Goal: Task Accomplishment & Management: Complete application form

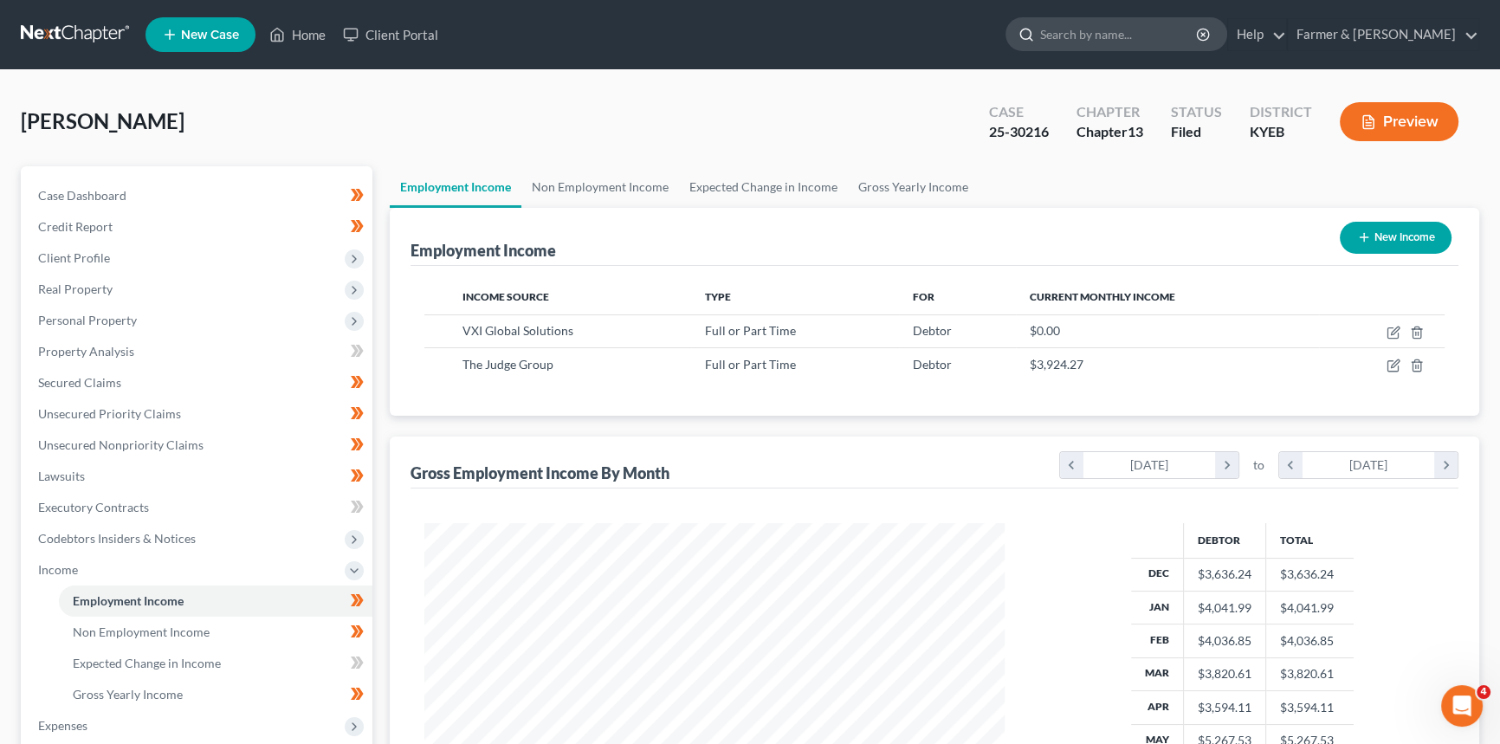
click at [1123, 30] on input "search" at bounding box center [1119, 34] width 159 height 32
click at [319, 36] on link "Home" at bounding box center [298, 34] width 74 height 31
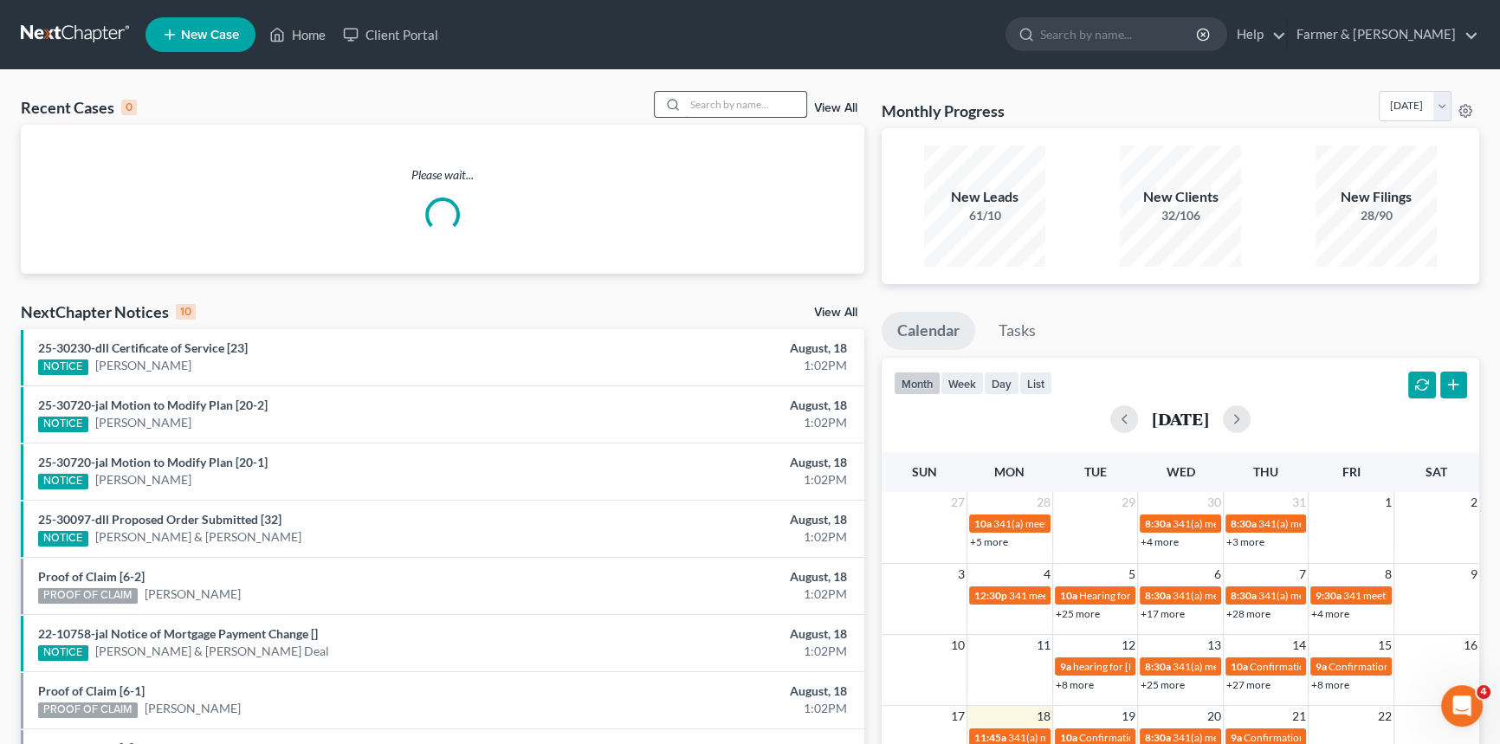
click at [762, 103] on input "search" at bounding box center [745, 104] width 121 height 25
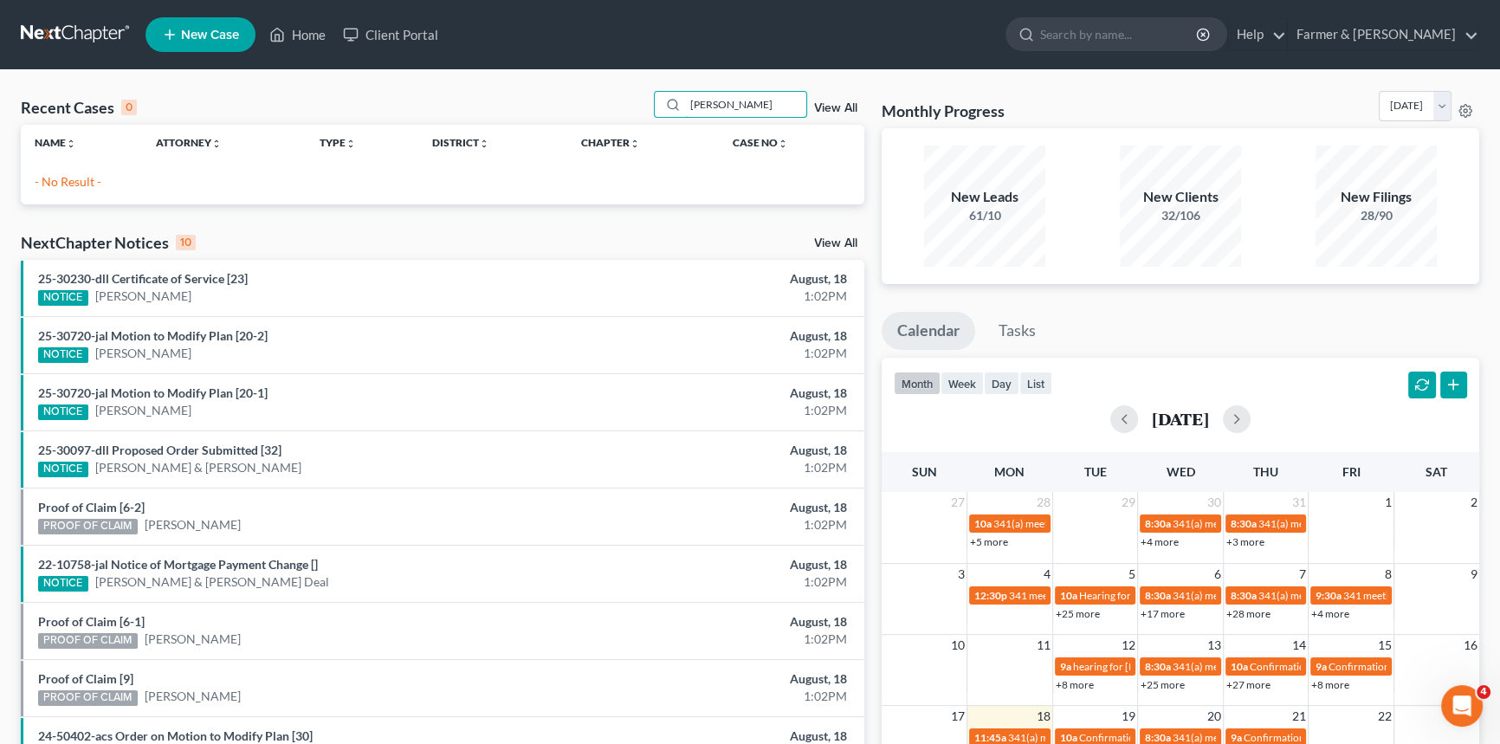
type input "[PERSON_NAME]"
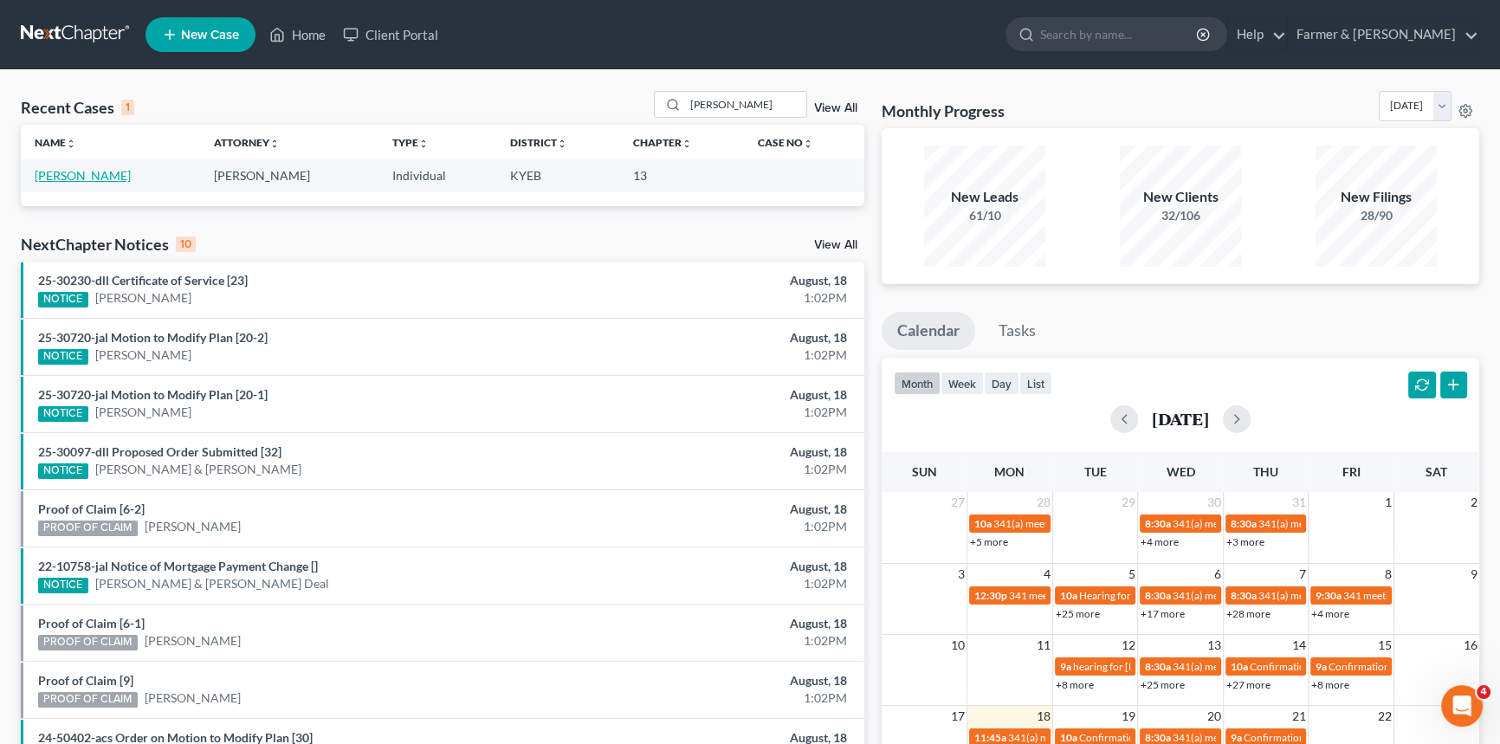
click at [77, 171] on link "[PERSON_NAME]" at bounding box center [83, 175] width 96 height 15
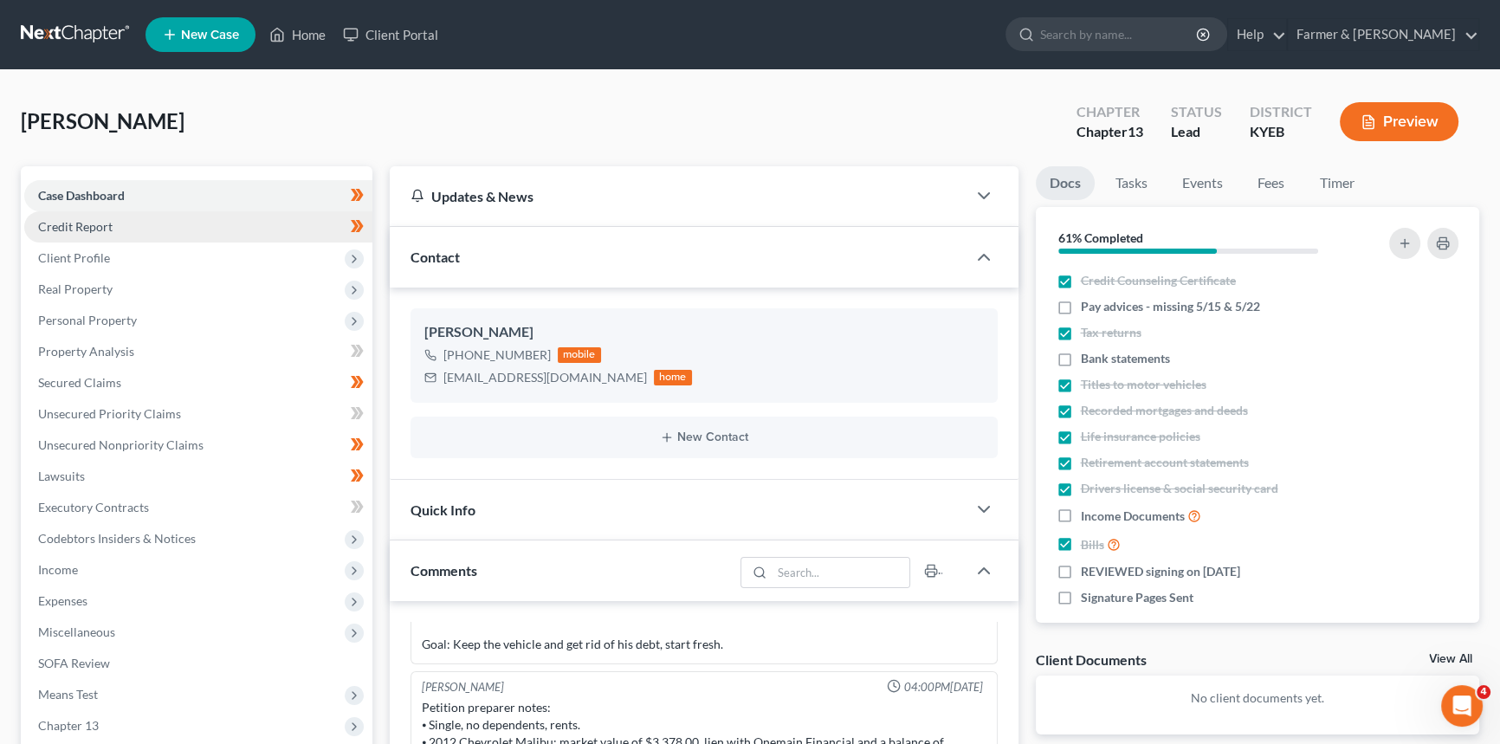
scroll to position [78, 0]
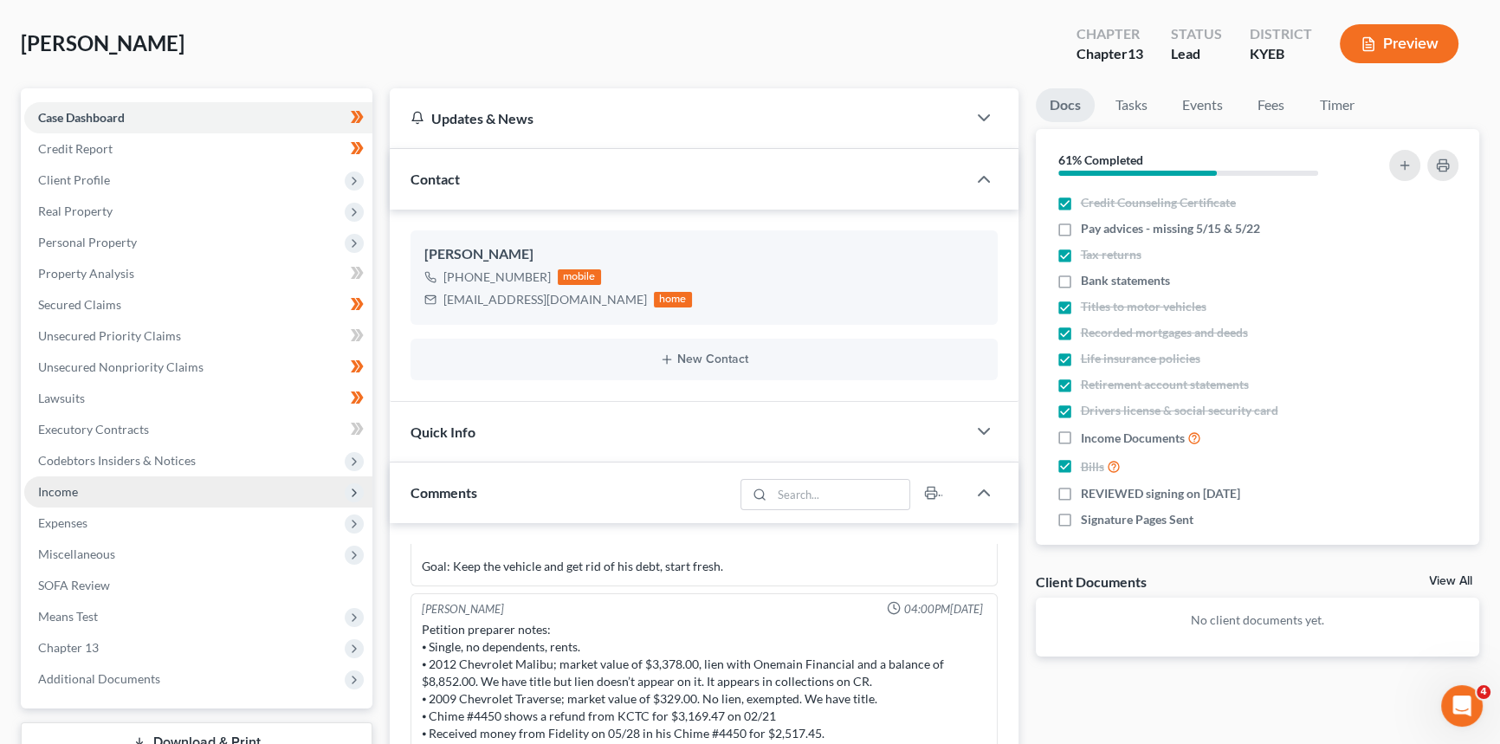
click at [93, 487] on span "Income" at bounding box center [198, 491] width 348 height 31
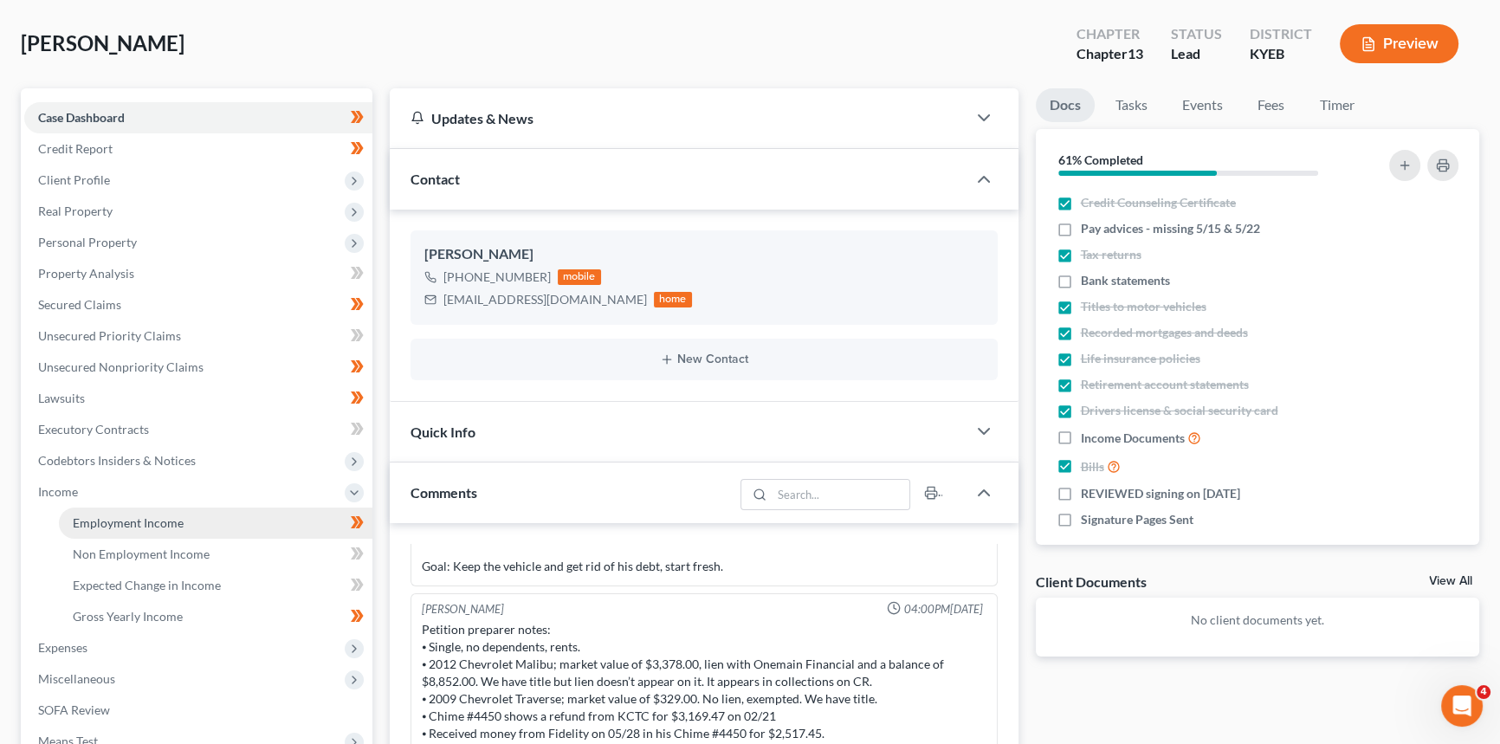
click at [121, 524] on span "Employment Income" at bounding box center [128, 522] width 111 height 15
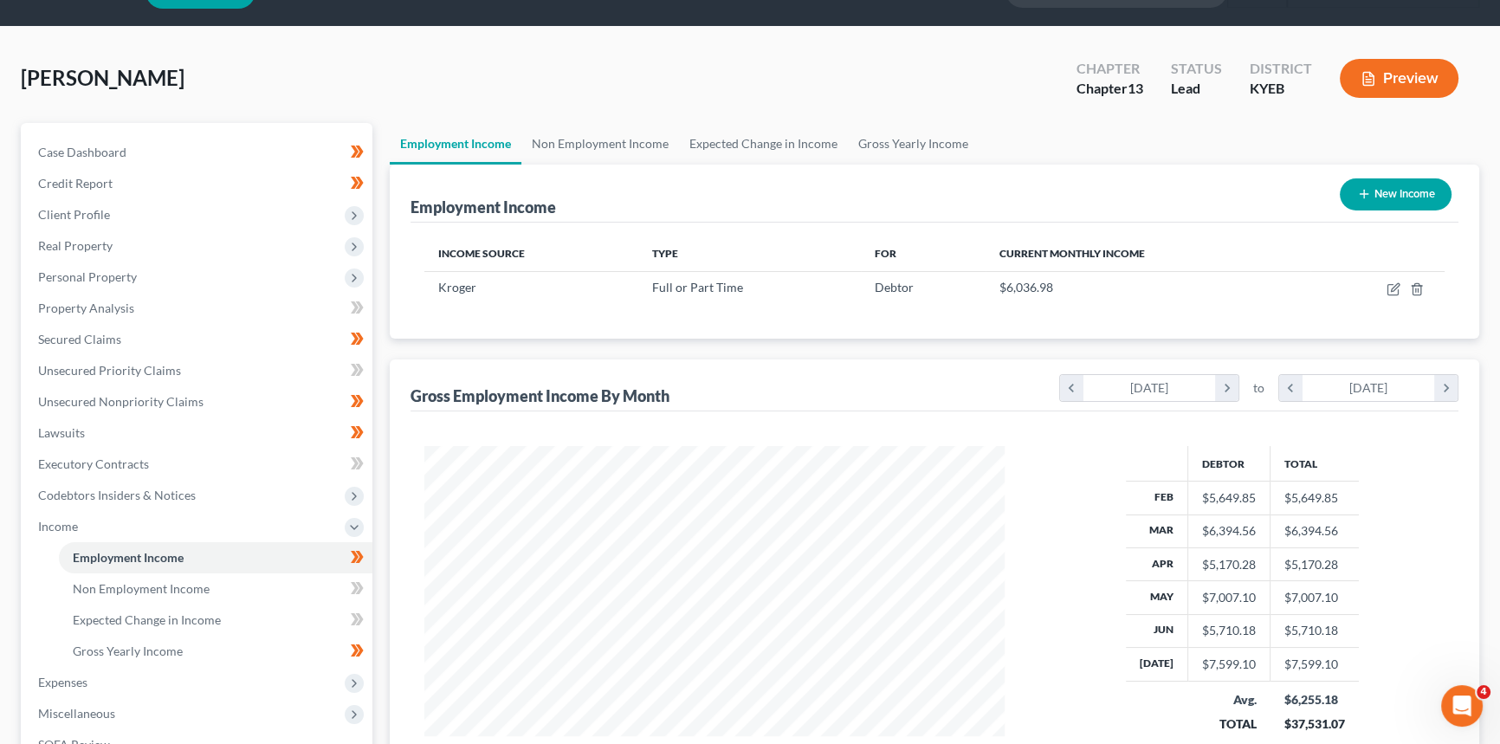
scroll to position [78, 0]
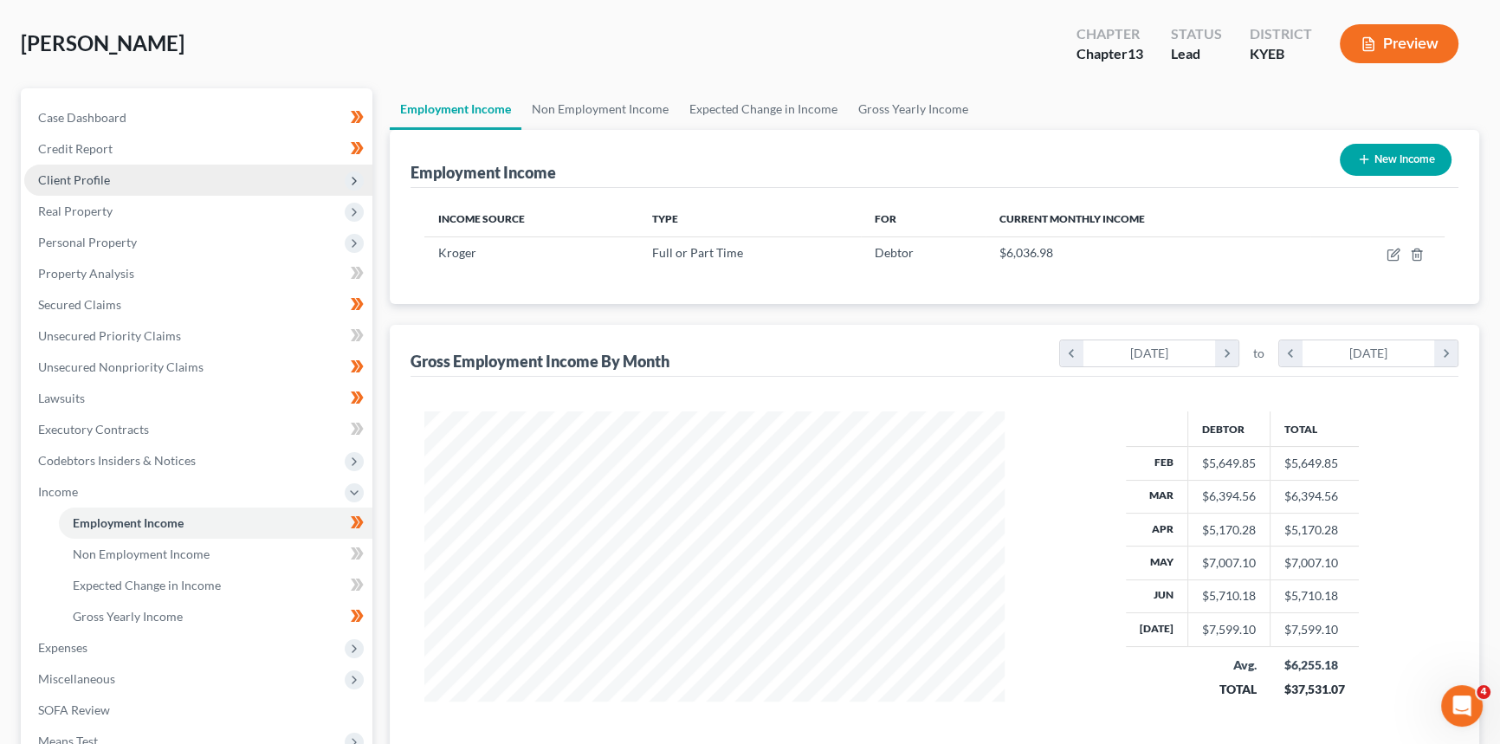
click at [113, 185] on span "Client Profile" at bounding box center [198, 180] width 348 height 31
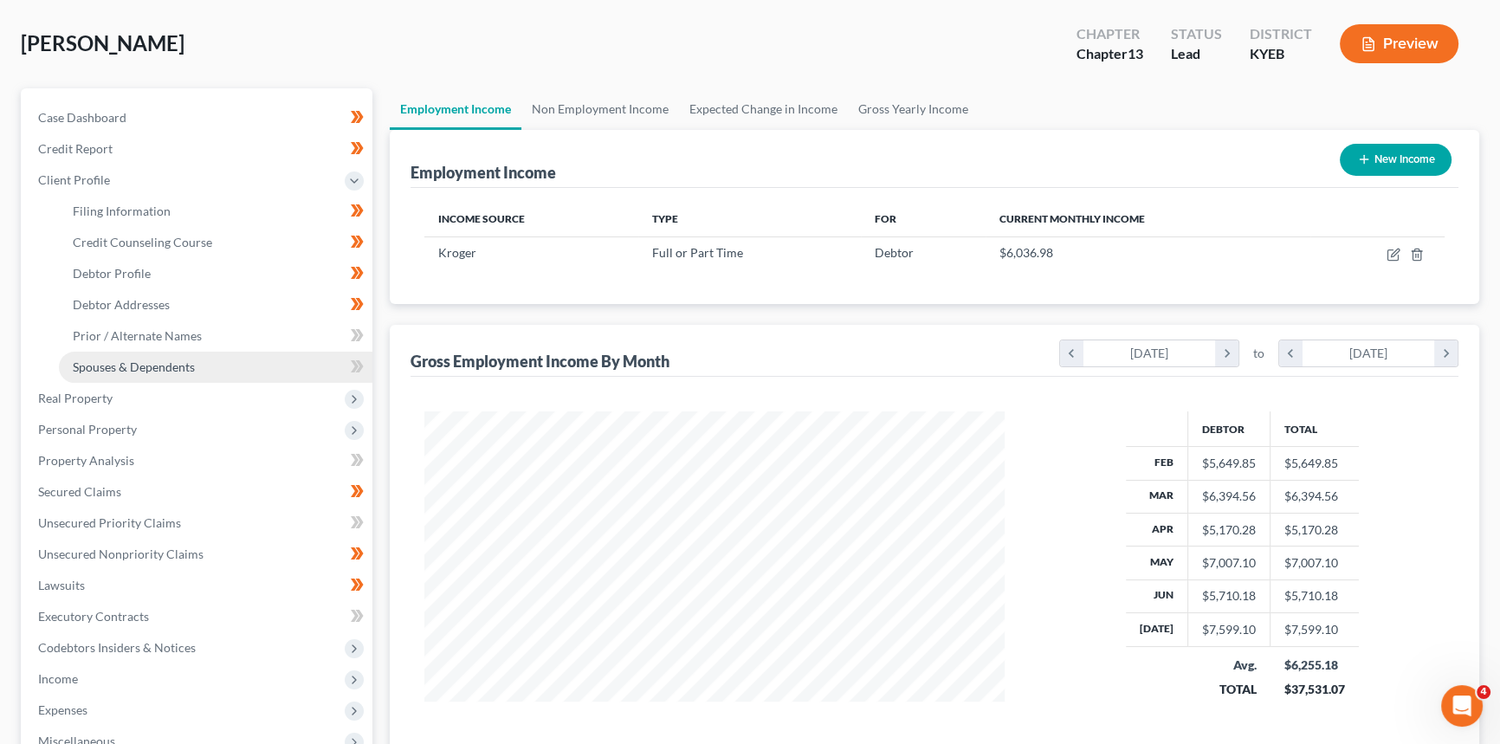
click at [144, 365] on span "Spouses & Dependents" at bounding box center [134, 366] width 122 height 15
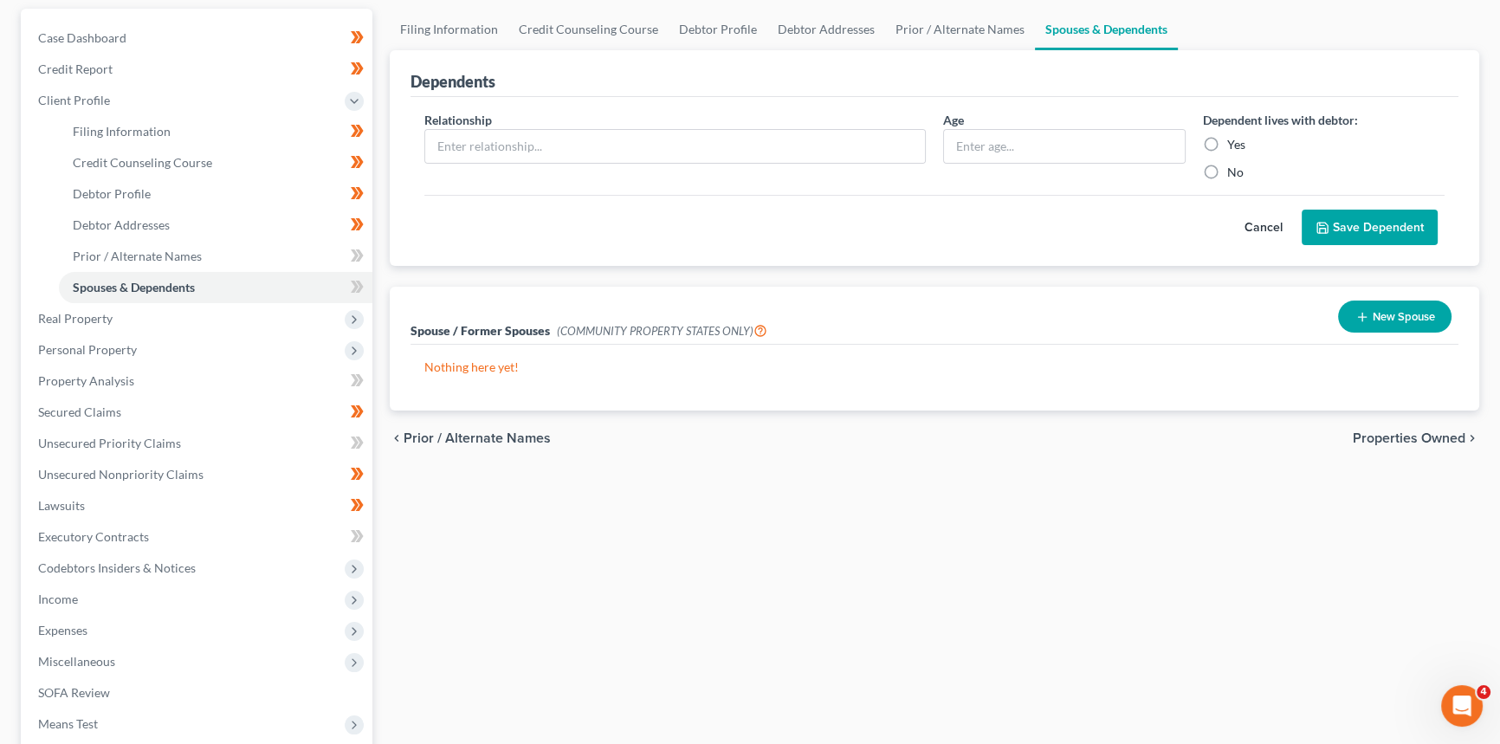
scroll to position [157, 0]
click at [133, 220] on span "Debtor Addresses" at bounding box center [121, 225] width 97 height 15
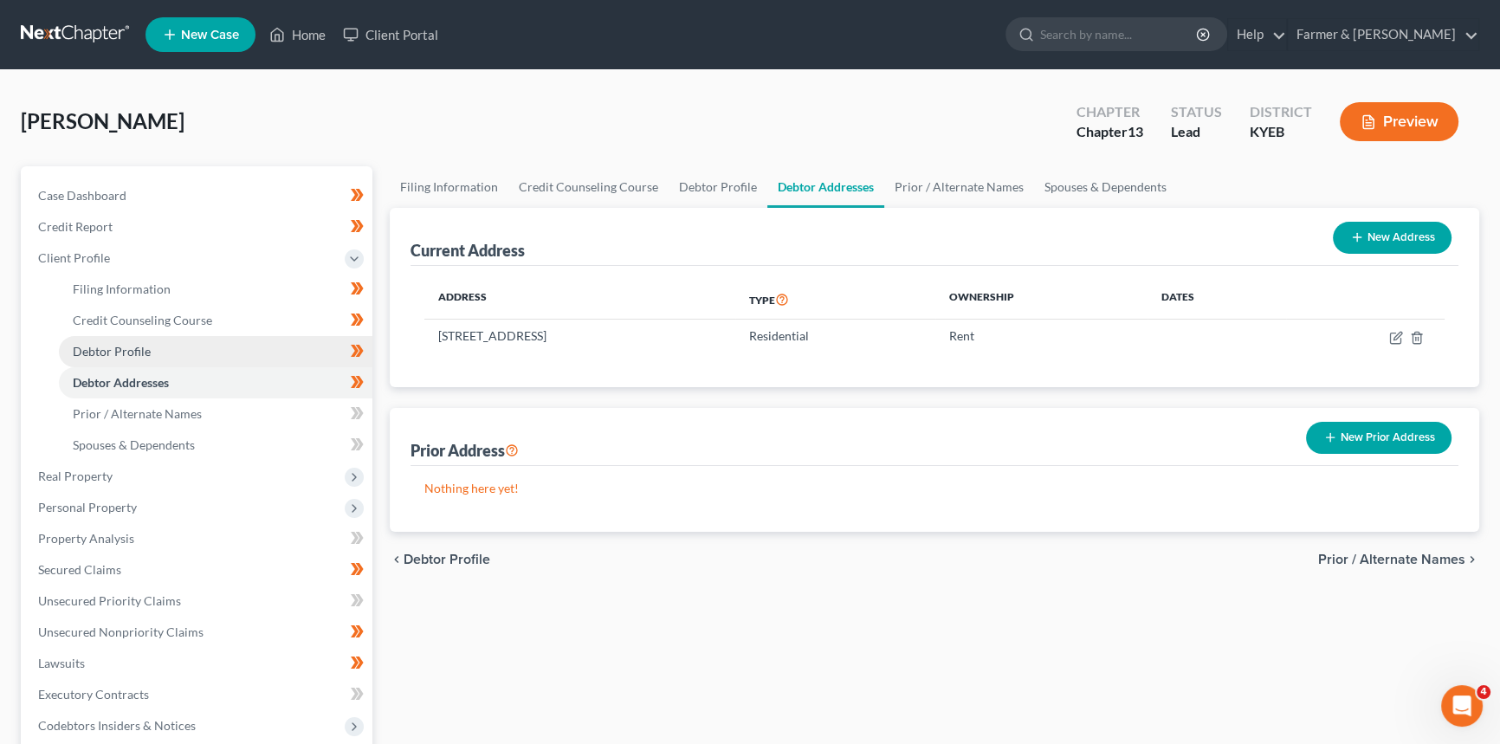
click at [132, 348] on span "Debtor Profile" at bounding box center [112, 351] width 78 height 15
select select "0"
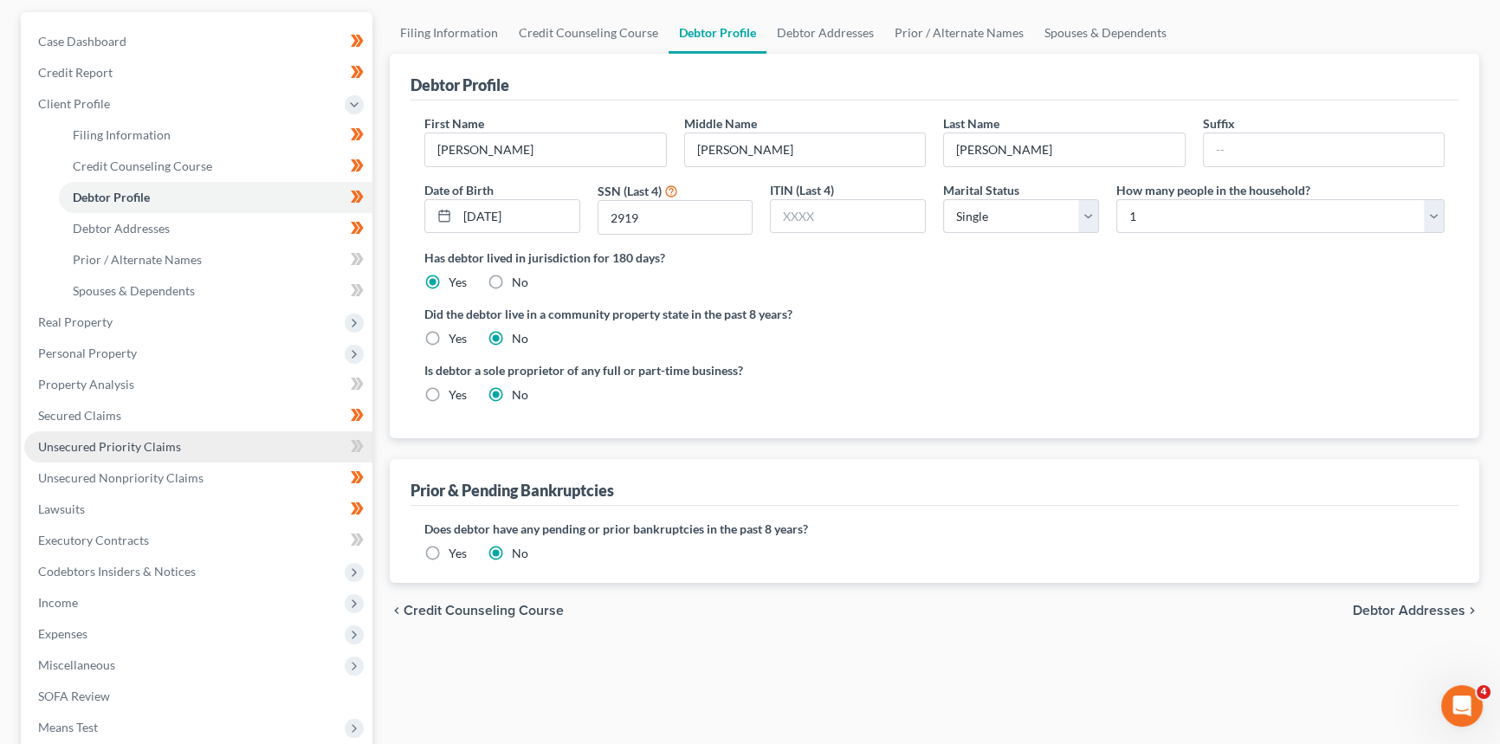
scroll to position [314, 0]
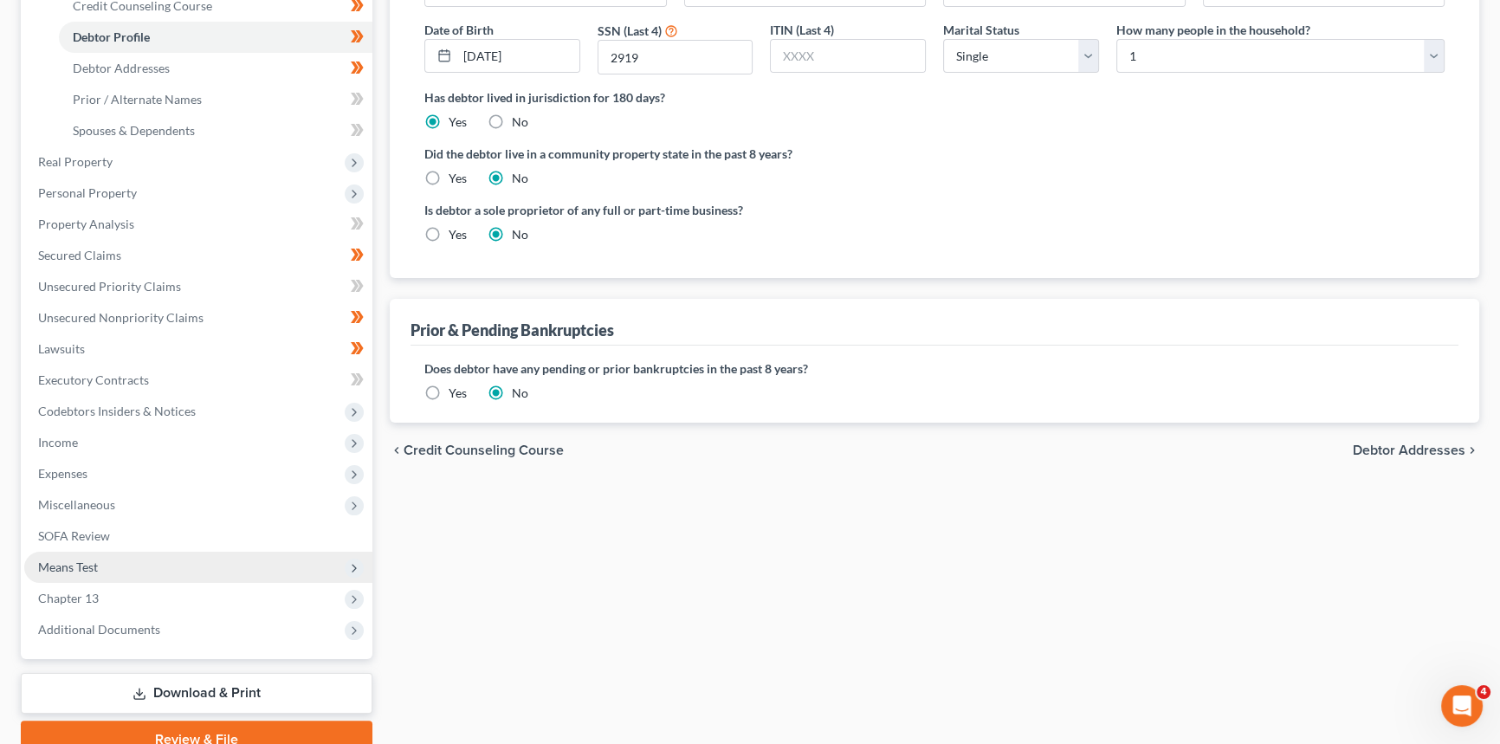
click at [89, 563] on span "Means Test" at bounding box center [68, 567] width 60 height 15
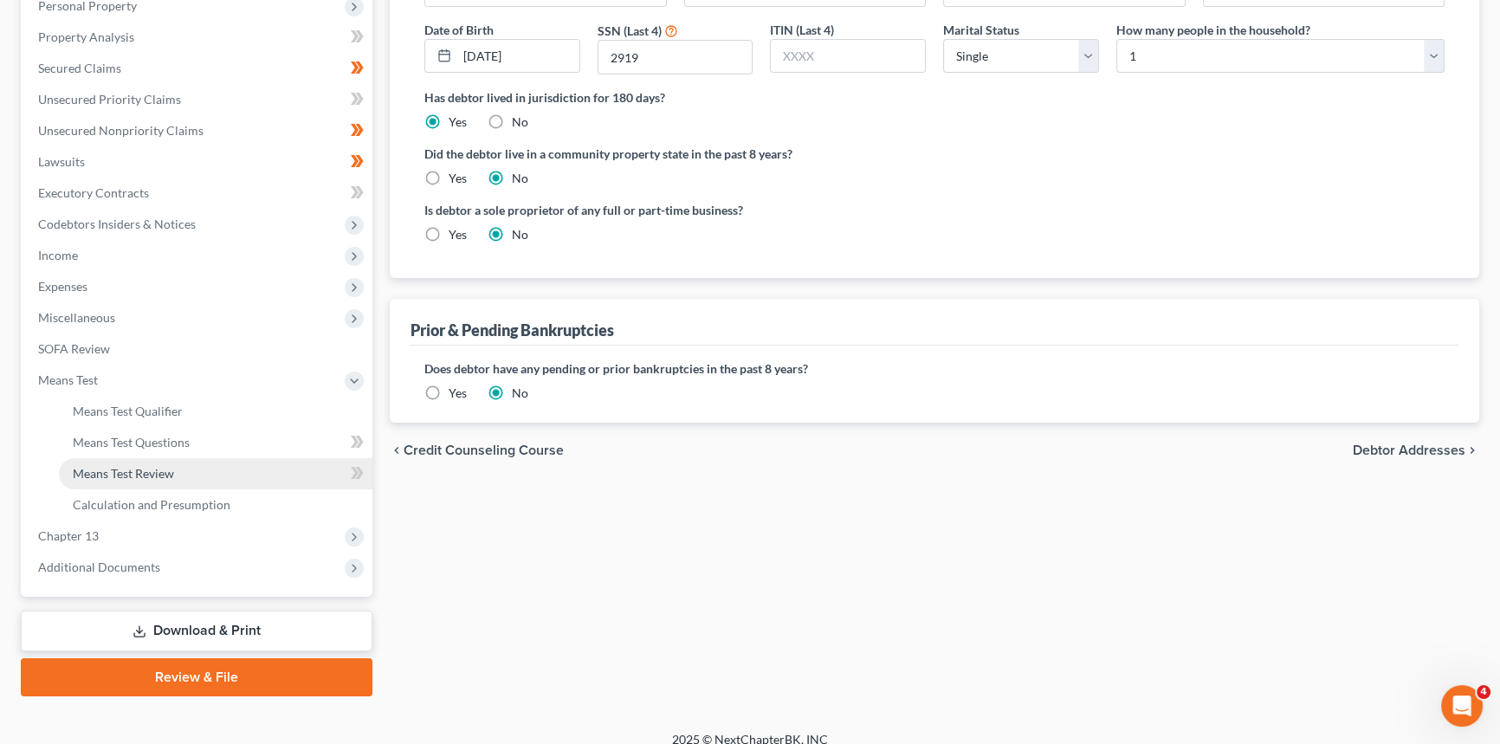
click at [134, 469] on span "Means Test Review" at bounding box center [123, 473] width 101 height 15
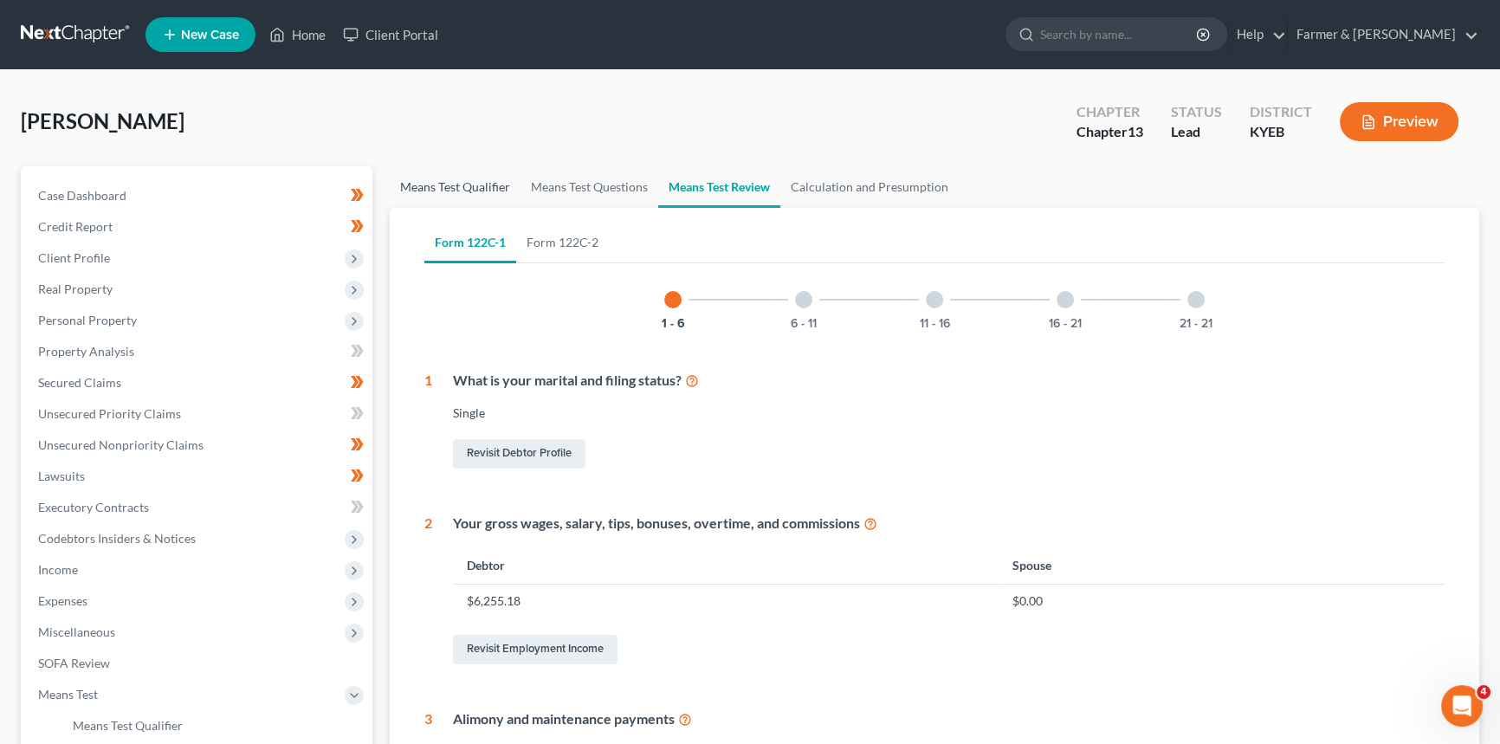
click at [471, 189] on link "Means Test Qualifier" at bounding box center [455, 187] width 131 height 42
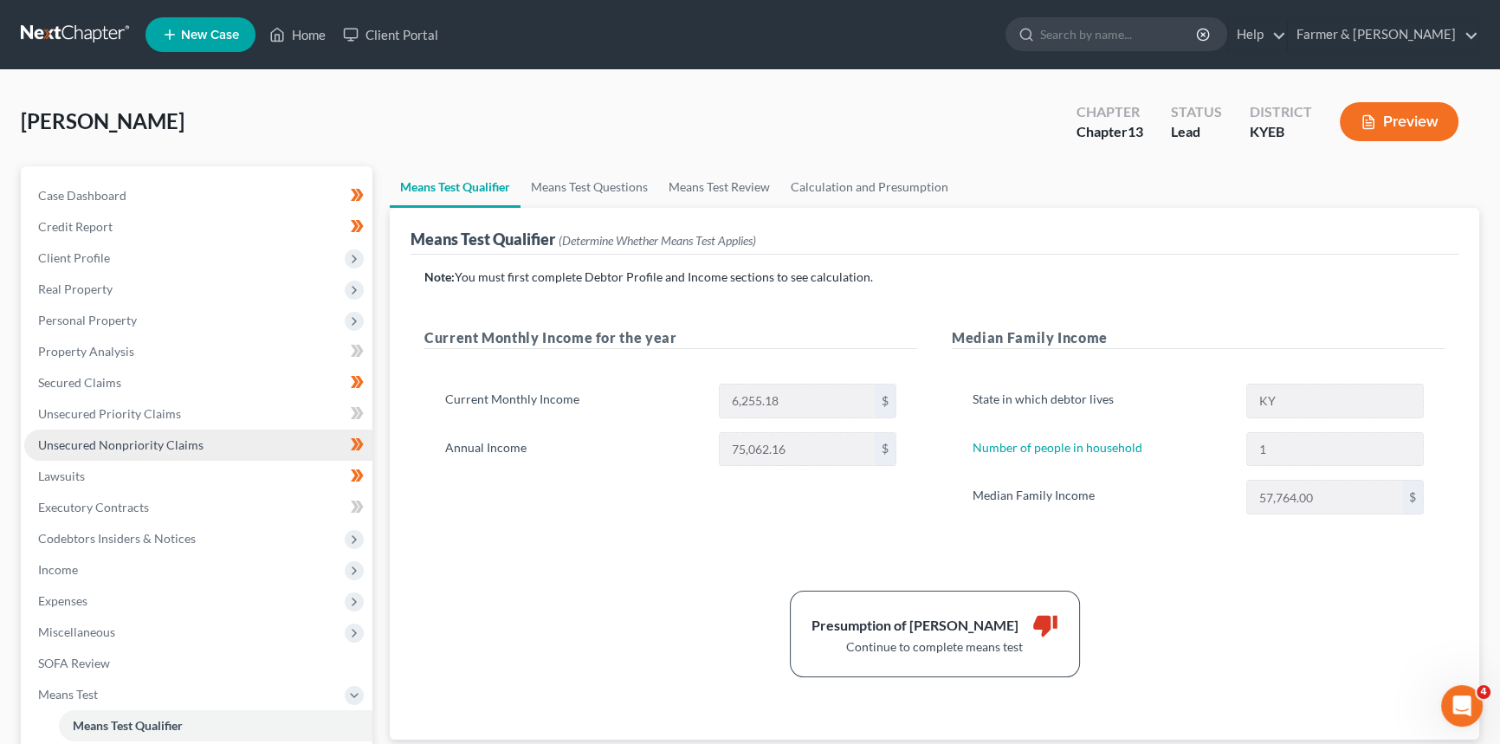
click at [110, 443] on span "Unsecured Nonpriority Claims" at bounding box center [120, 444] width 165 height 15
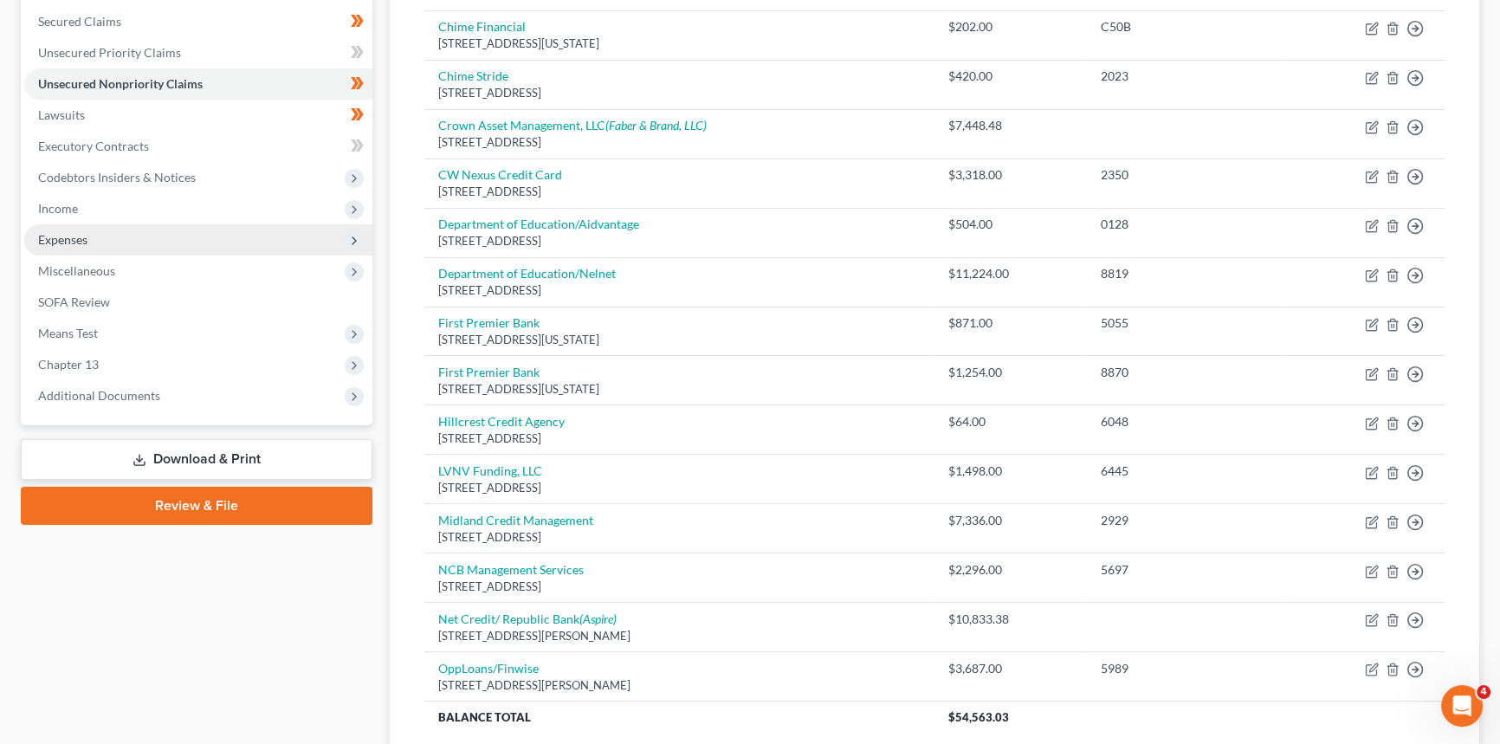
scroll to position [267, 0]
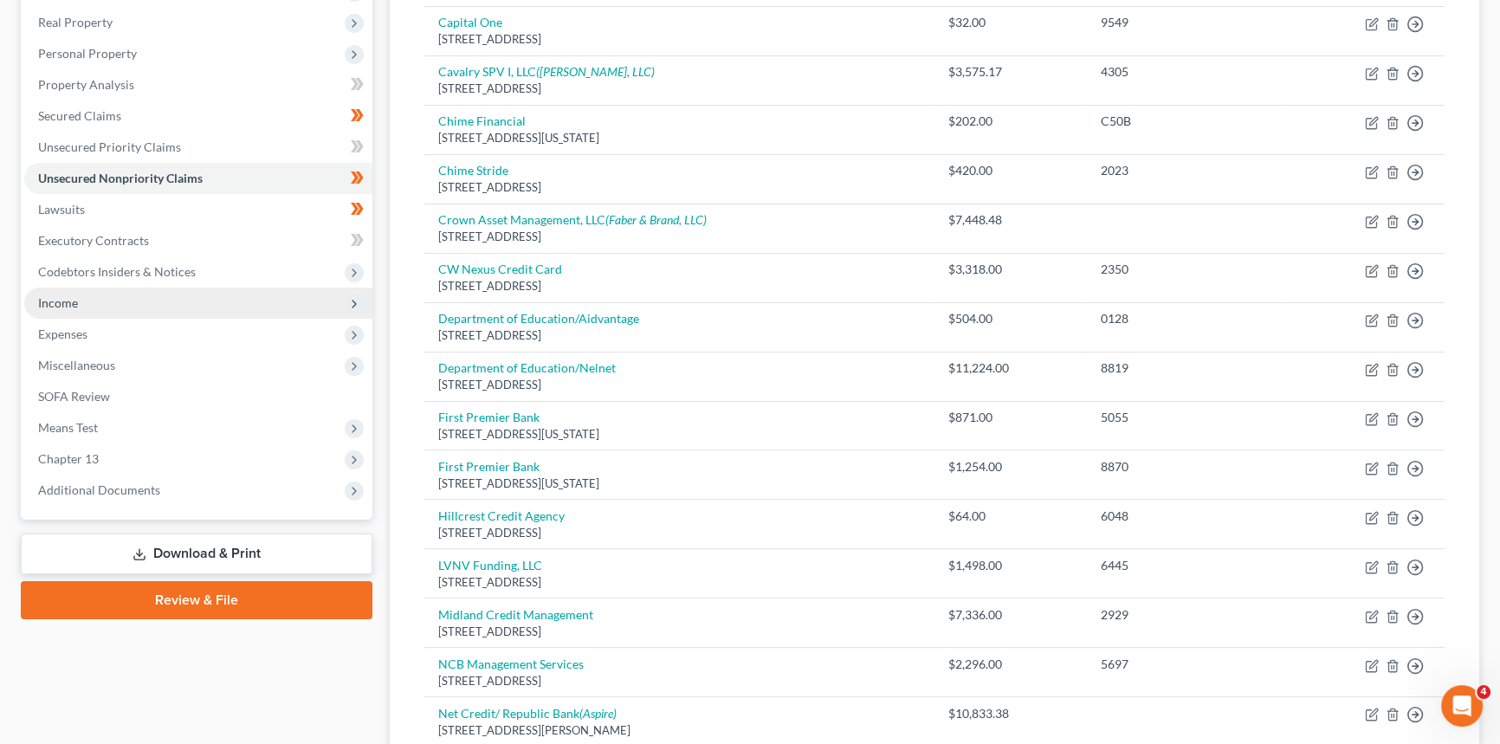
click at [100, 300] on span "Income" at bounding box center [198, 303] width 348 height 31
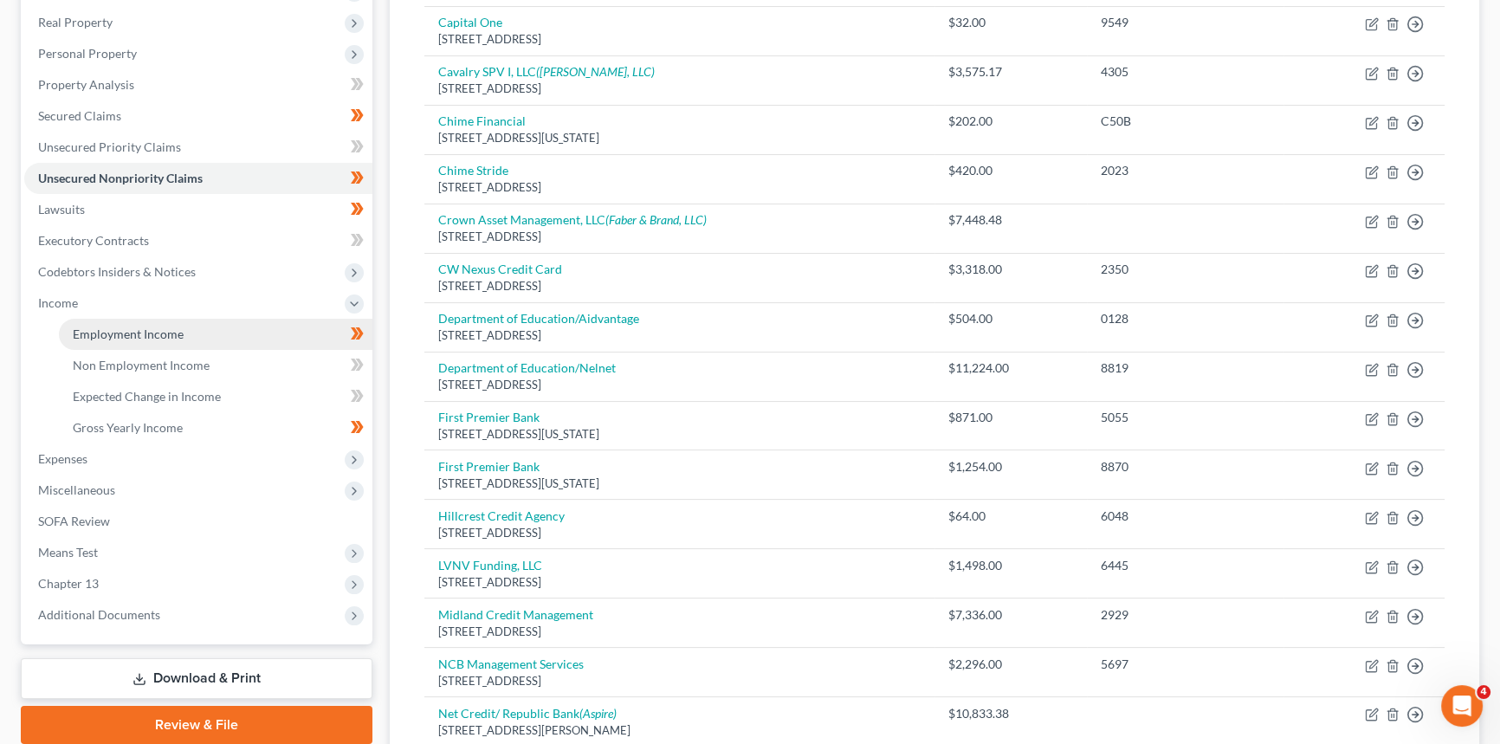
click at [100, 333] on span "Employment Income" at bounding box center [128, 334] width 111 height 15
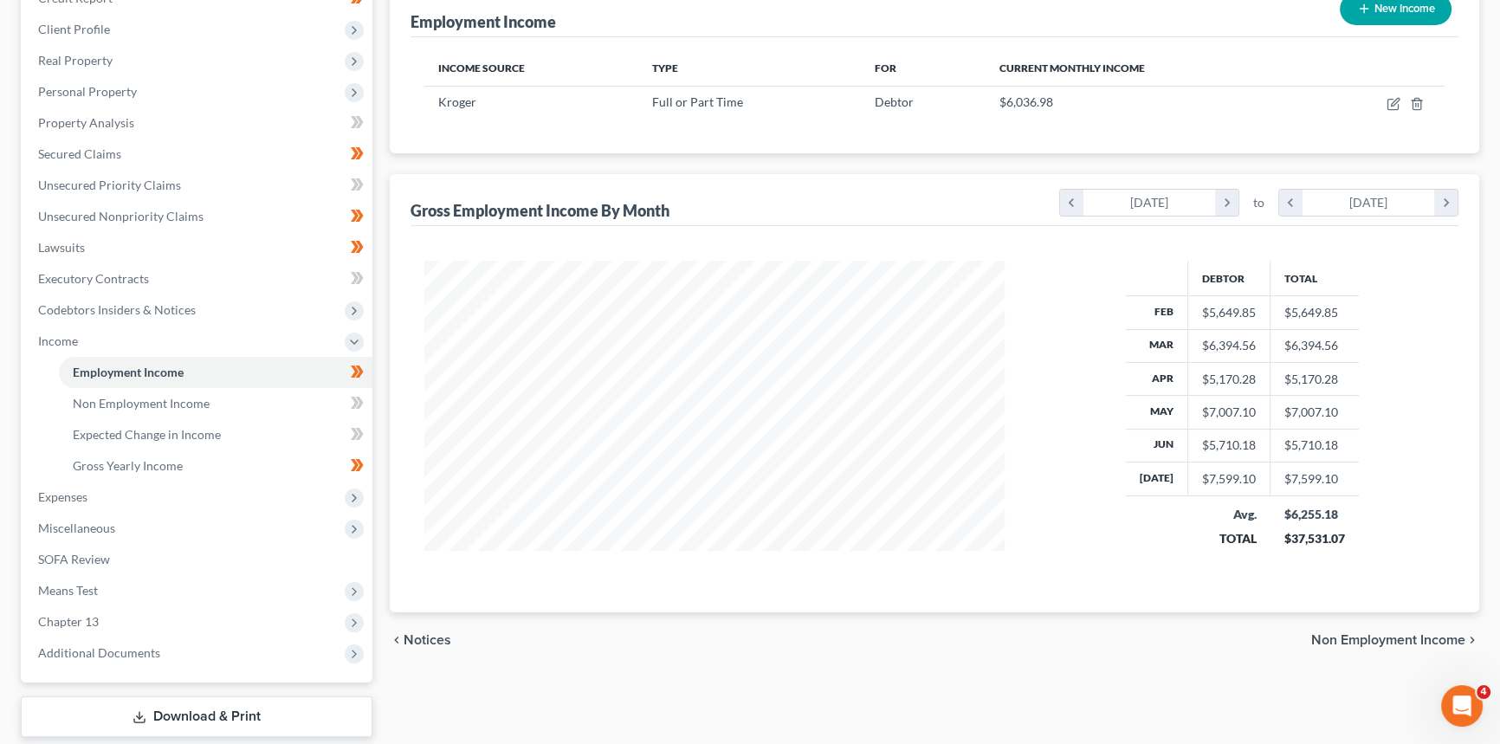
scroll to position [236, 0]
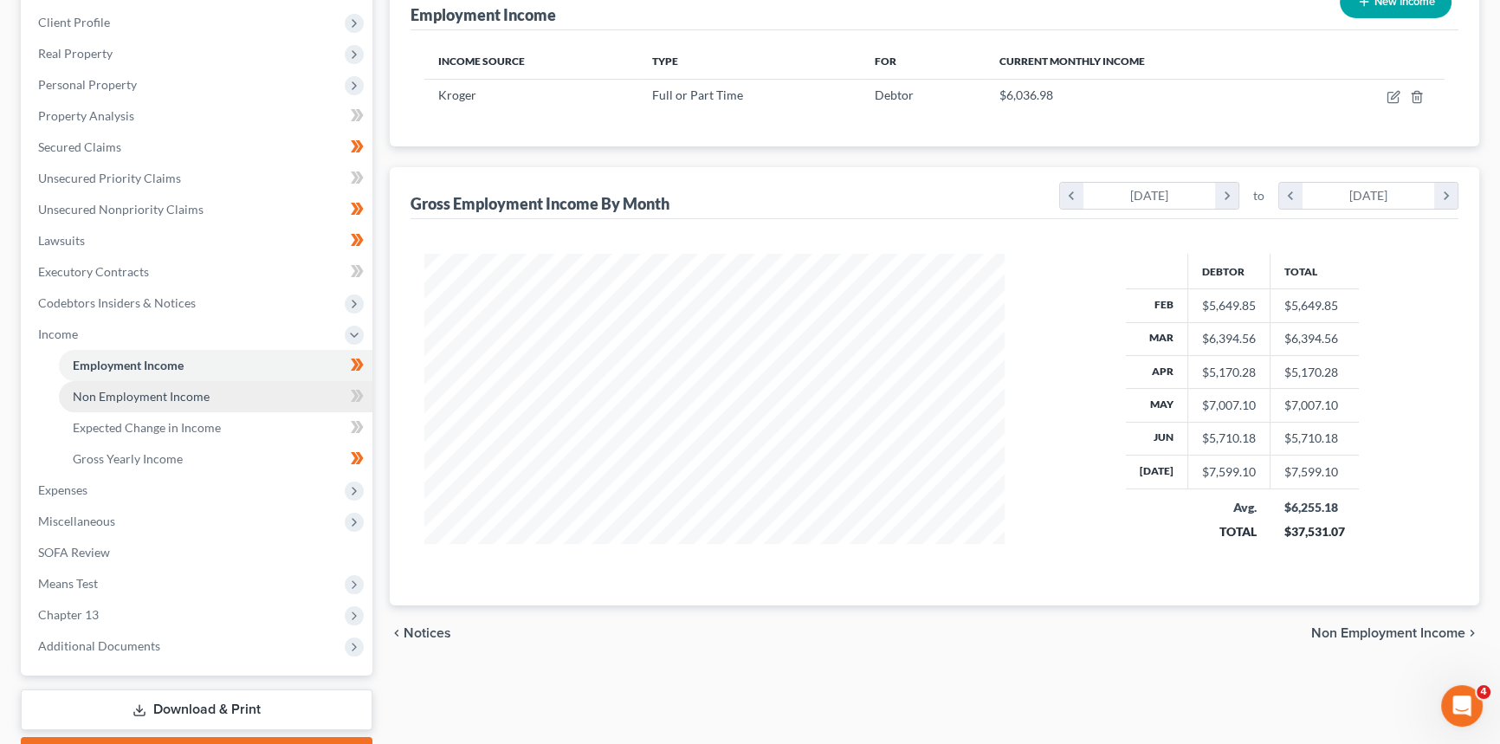
click at [150, 395] on span "Non Employment Income" at bounding box center [141, 396] width 137 height 15
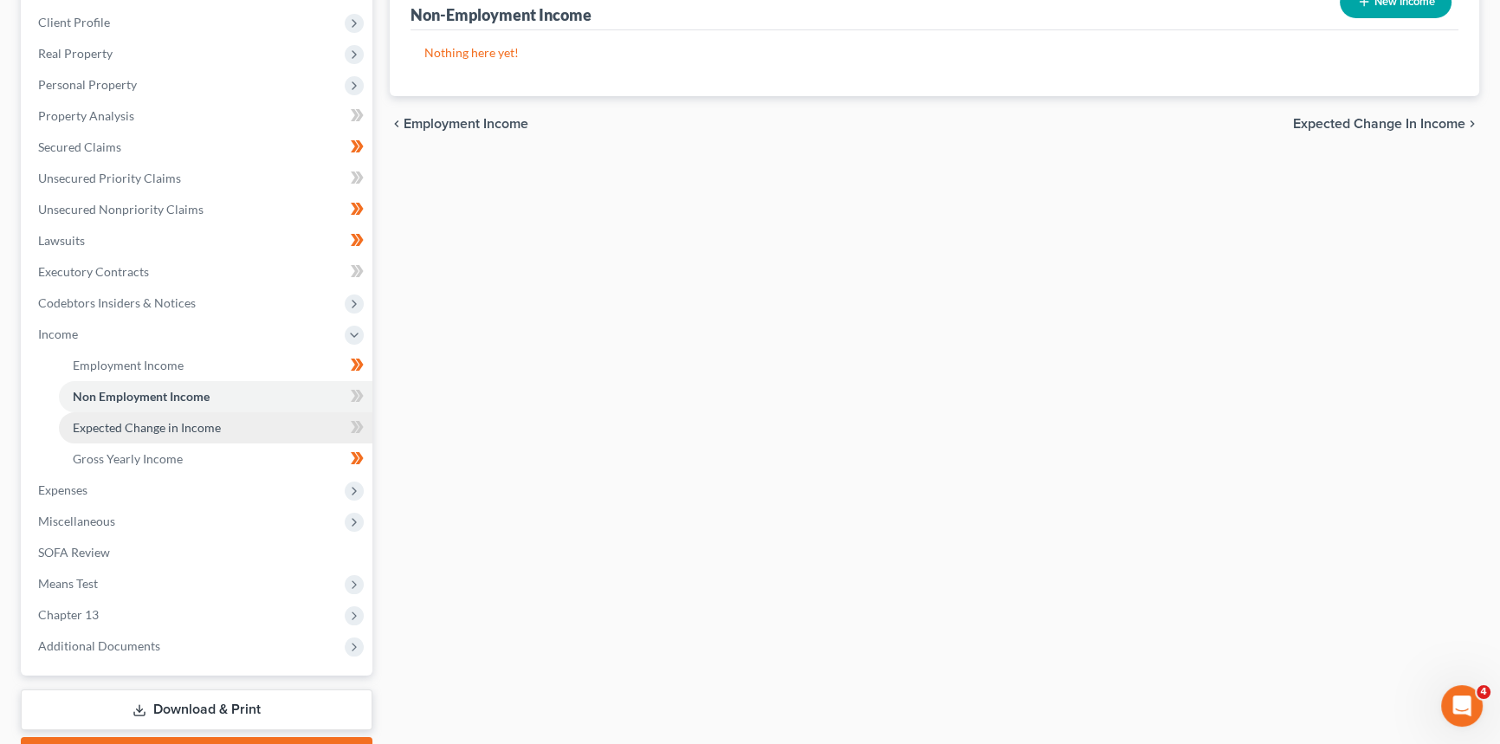
click at [195, 431] on span "Expected Change in Income" at bounding box center [147, 427] width 148 height 15
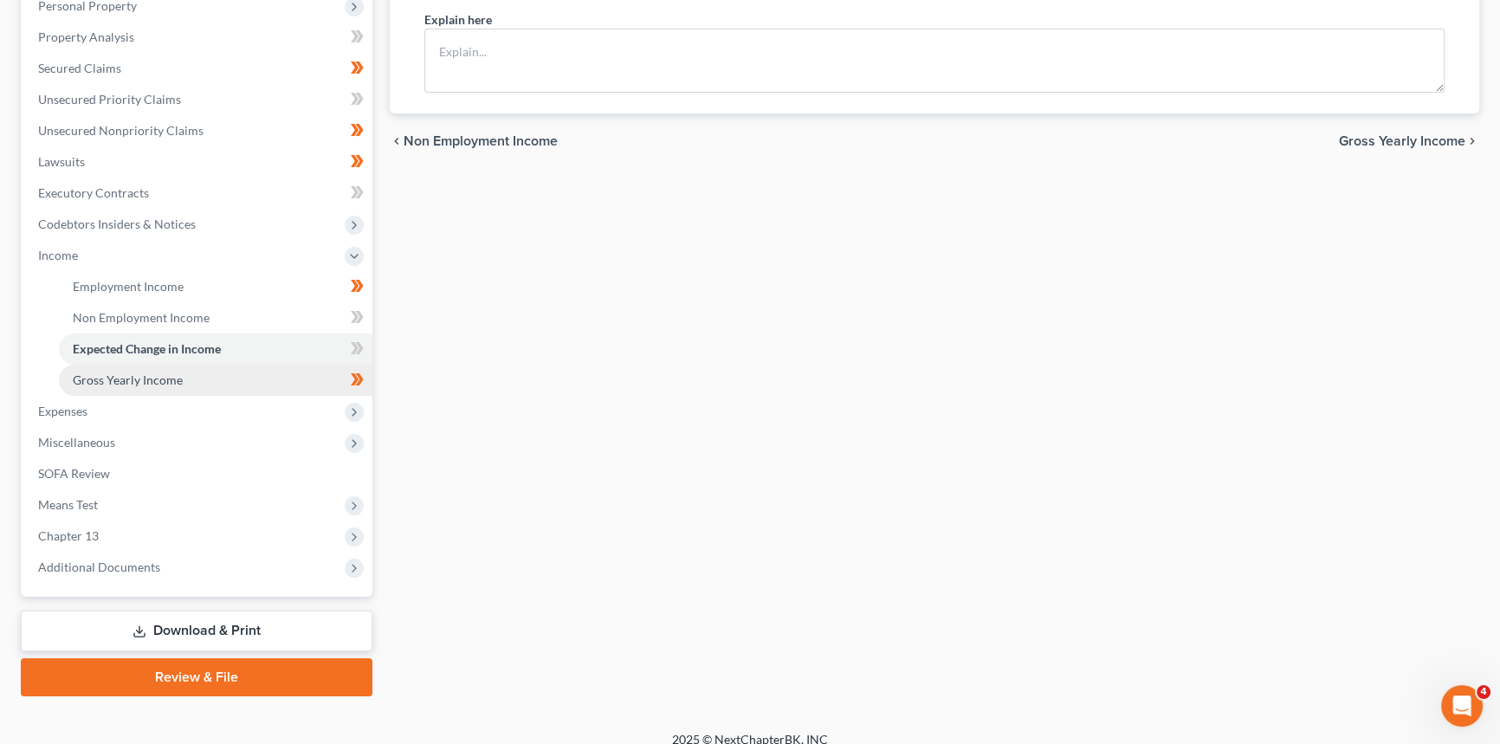
click at [174, 377] on span "Gross Yearly Income" at bounding box center [128, 379] width 110 height 15
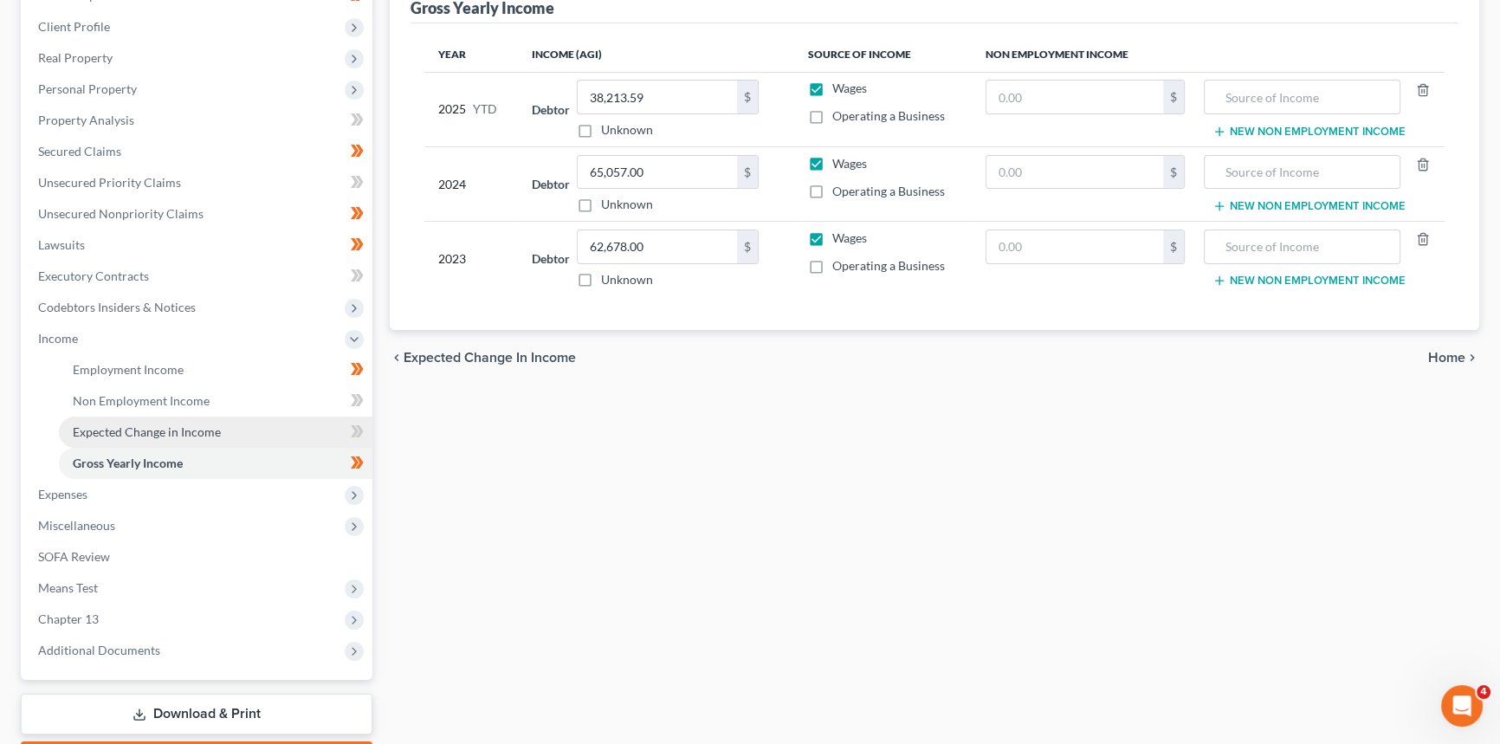
scroll to position [236, 0]
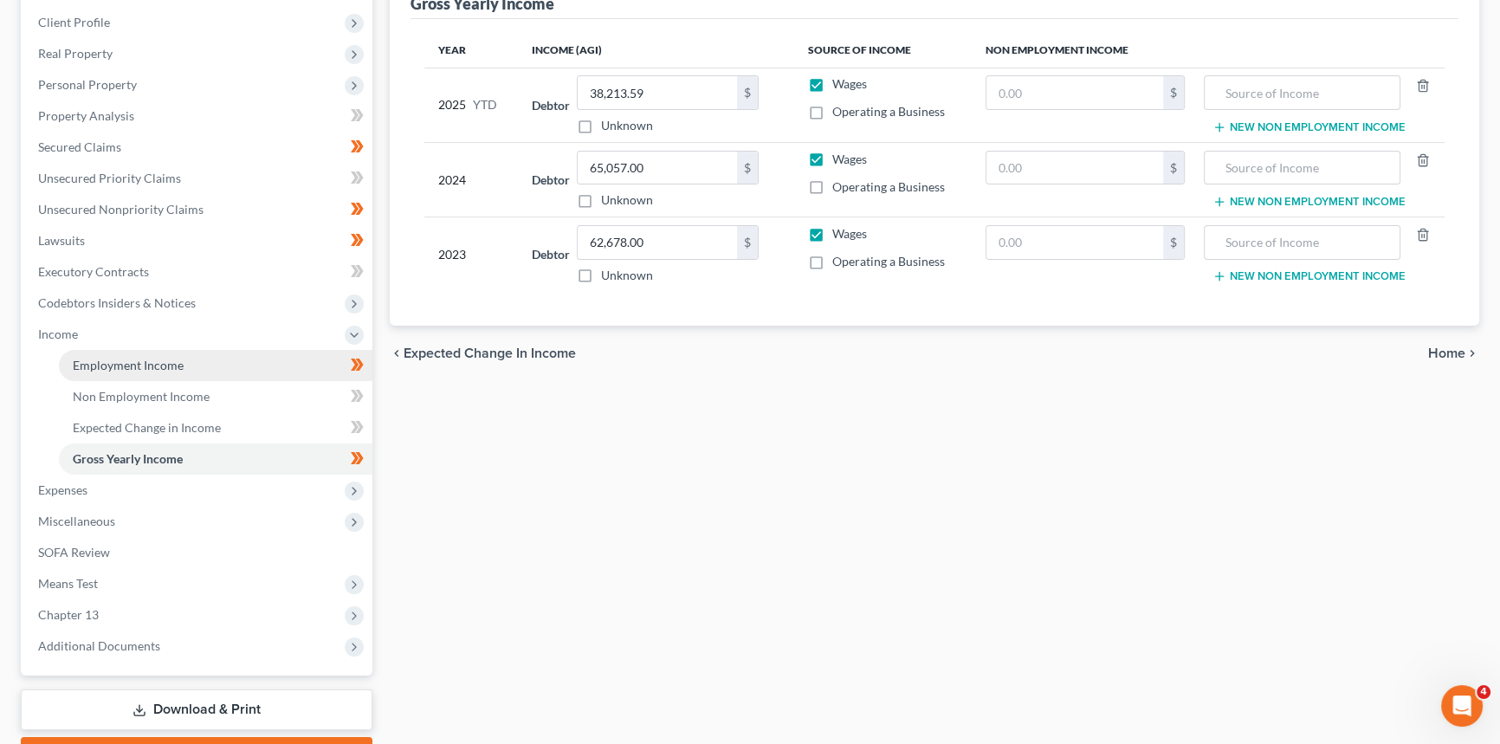
click at [102, 361] on span "Employment Income" at bounding box center [128, 365] width 111 height 15
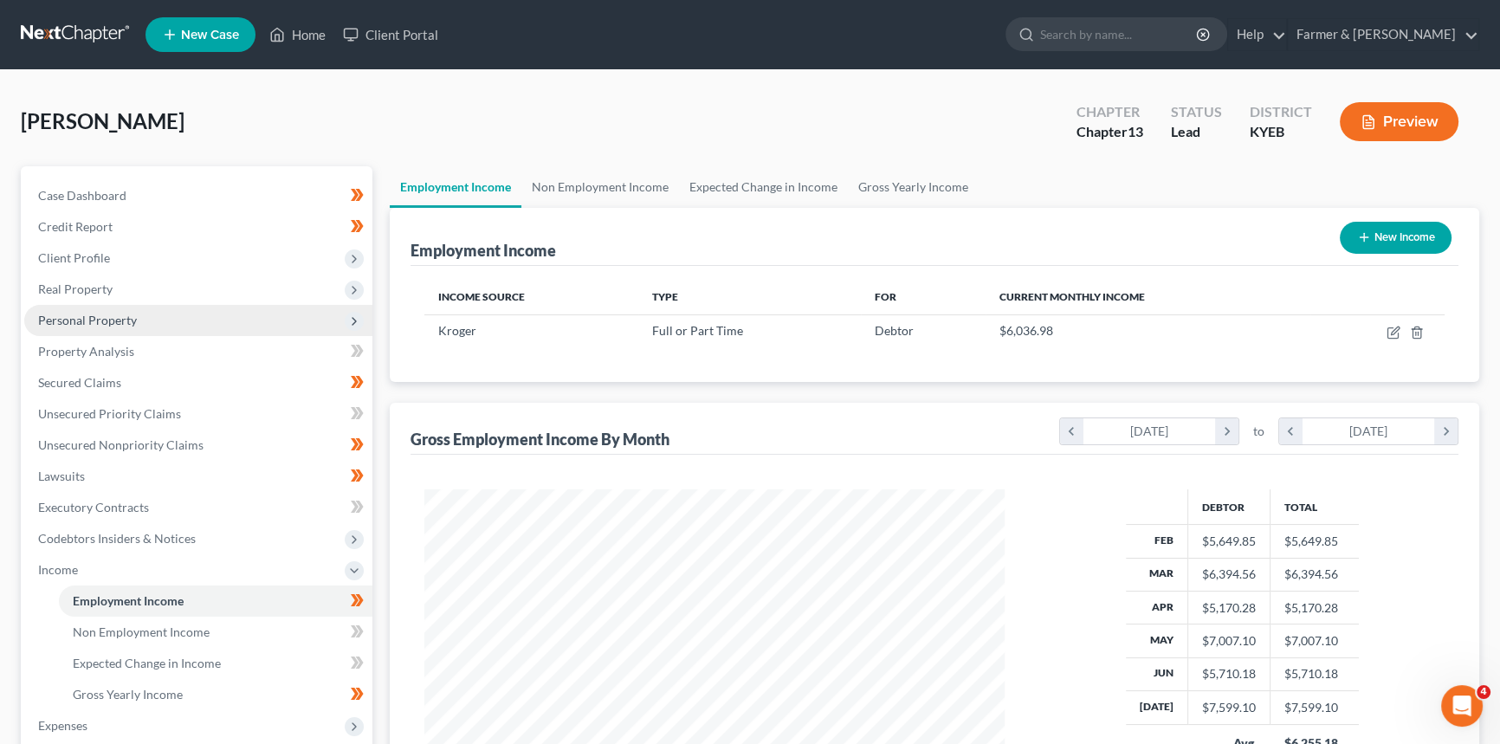
scroll to position [310, 615]
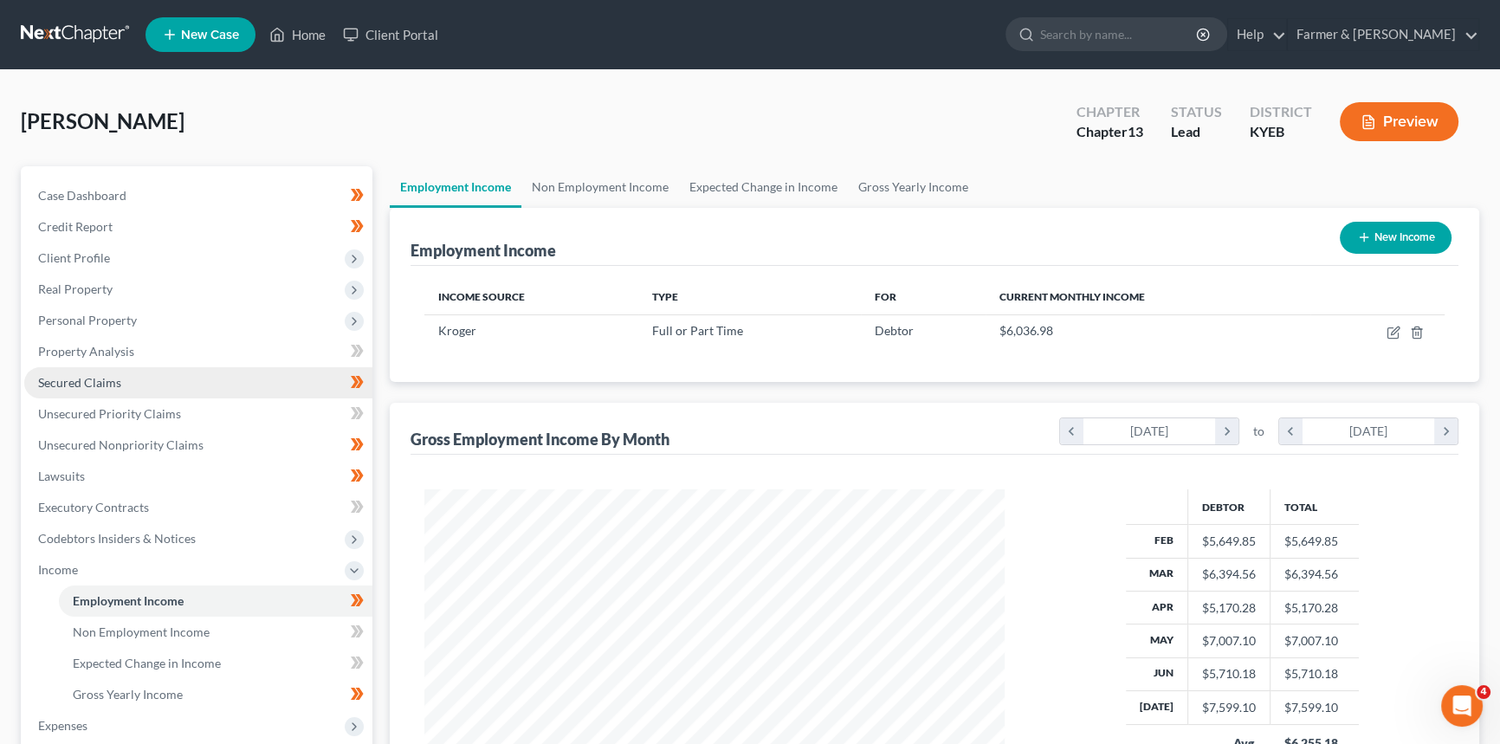
click at [51, 392] on link "Secured Claims" at bounding box center [198, 382] width 348 height 31
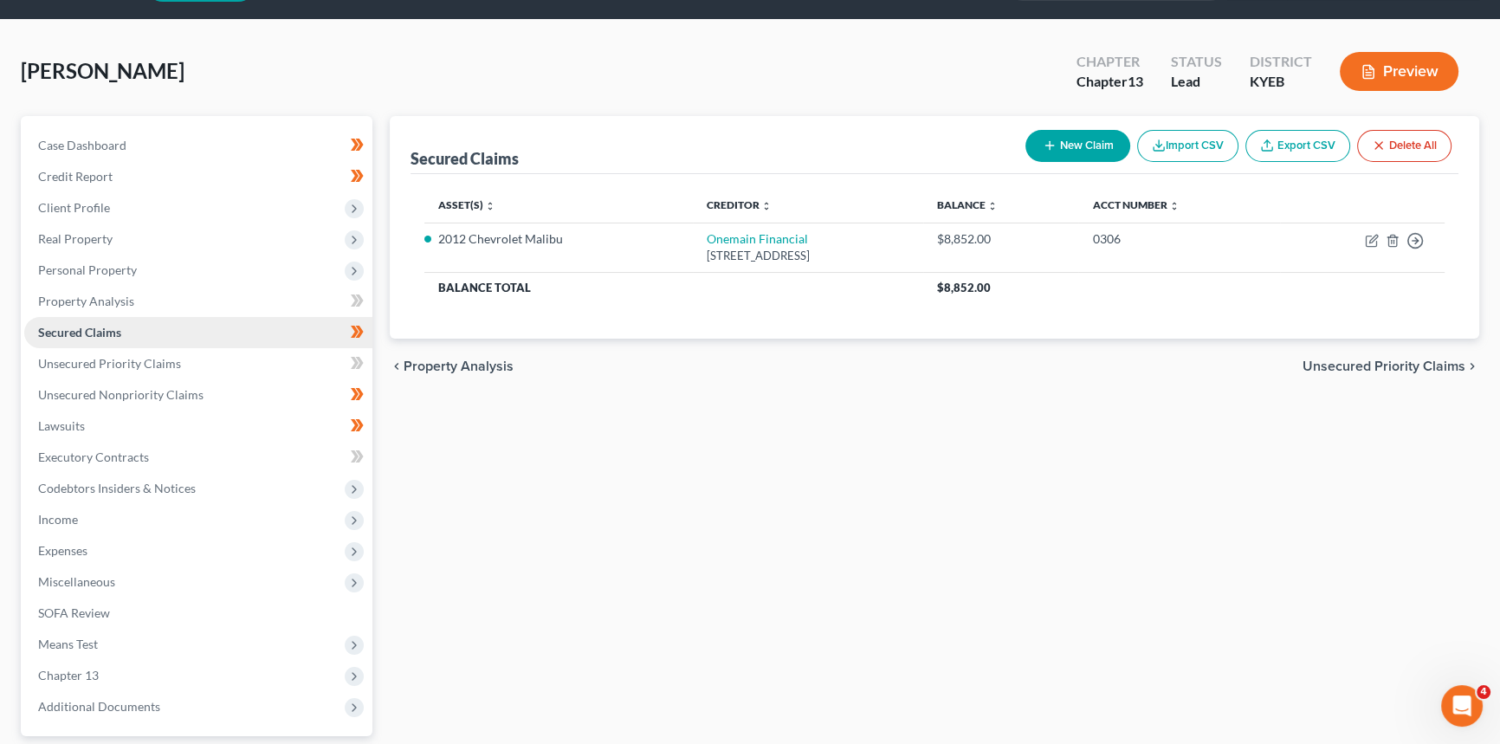
scroll to position [78, 0]
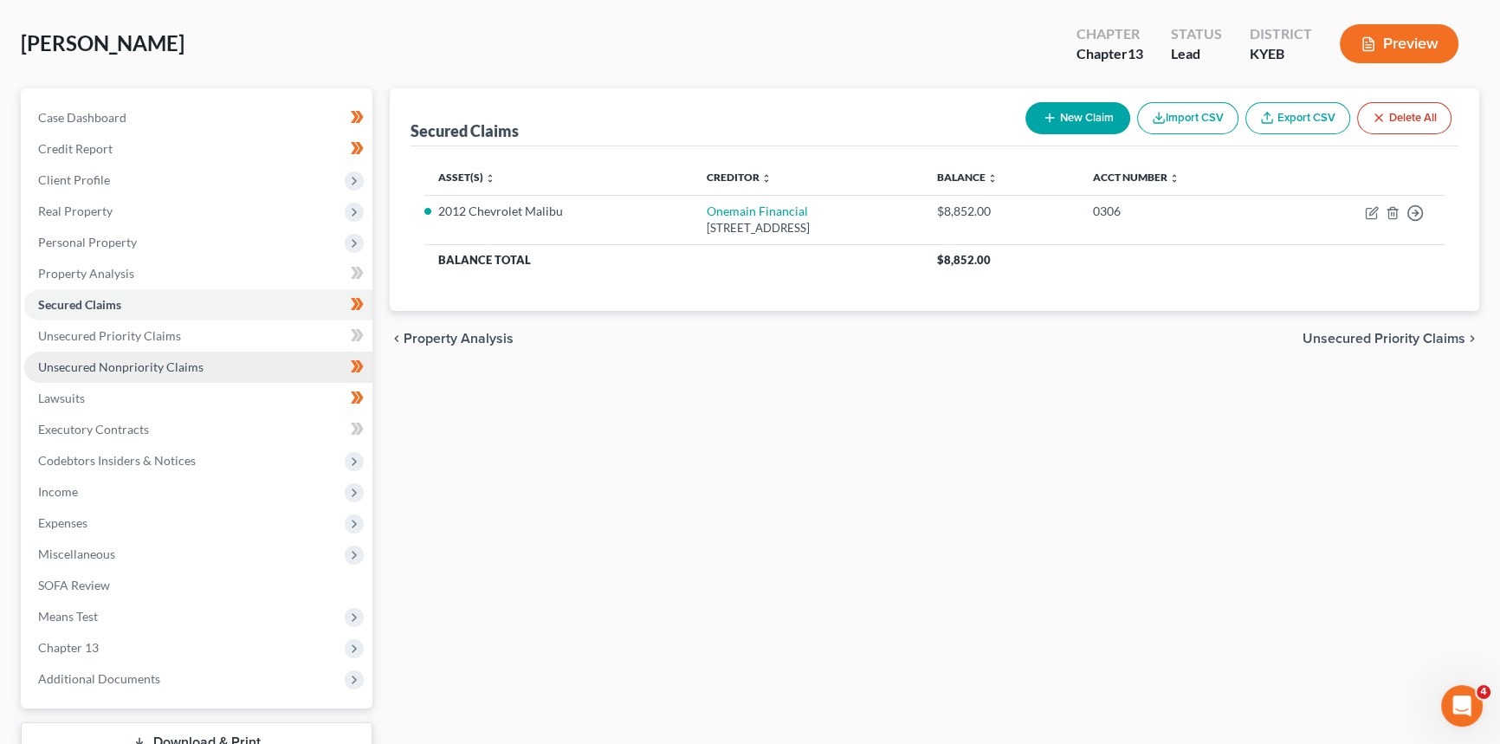
click at [154, 368] on span "Unsecured Nonpriority Claims" at bounding box center [120, 366] width 165 height 15
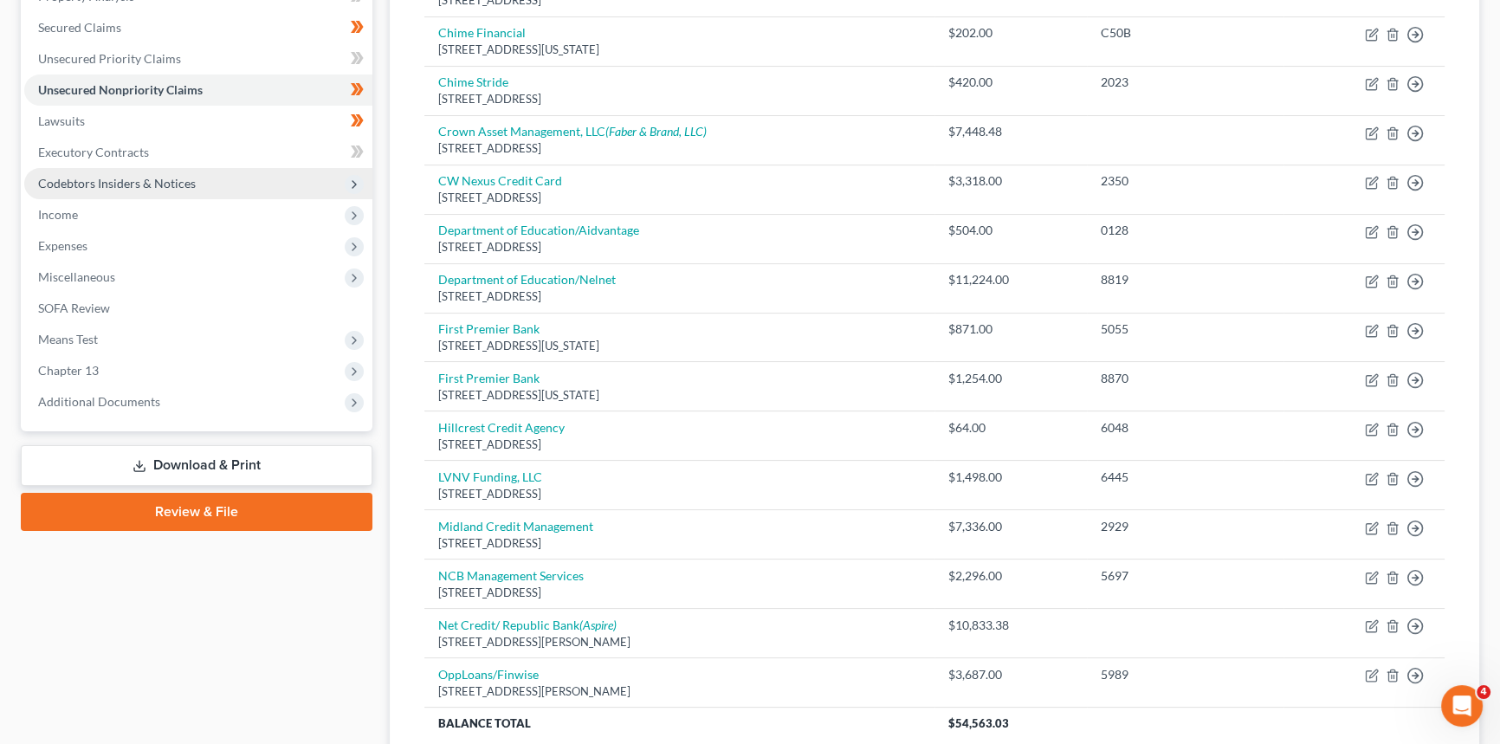
scroll to position [188, 0]
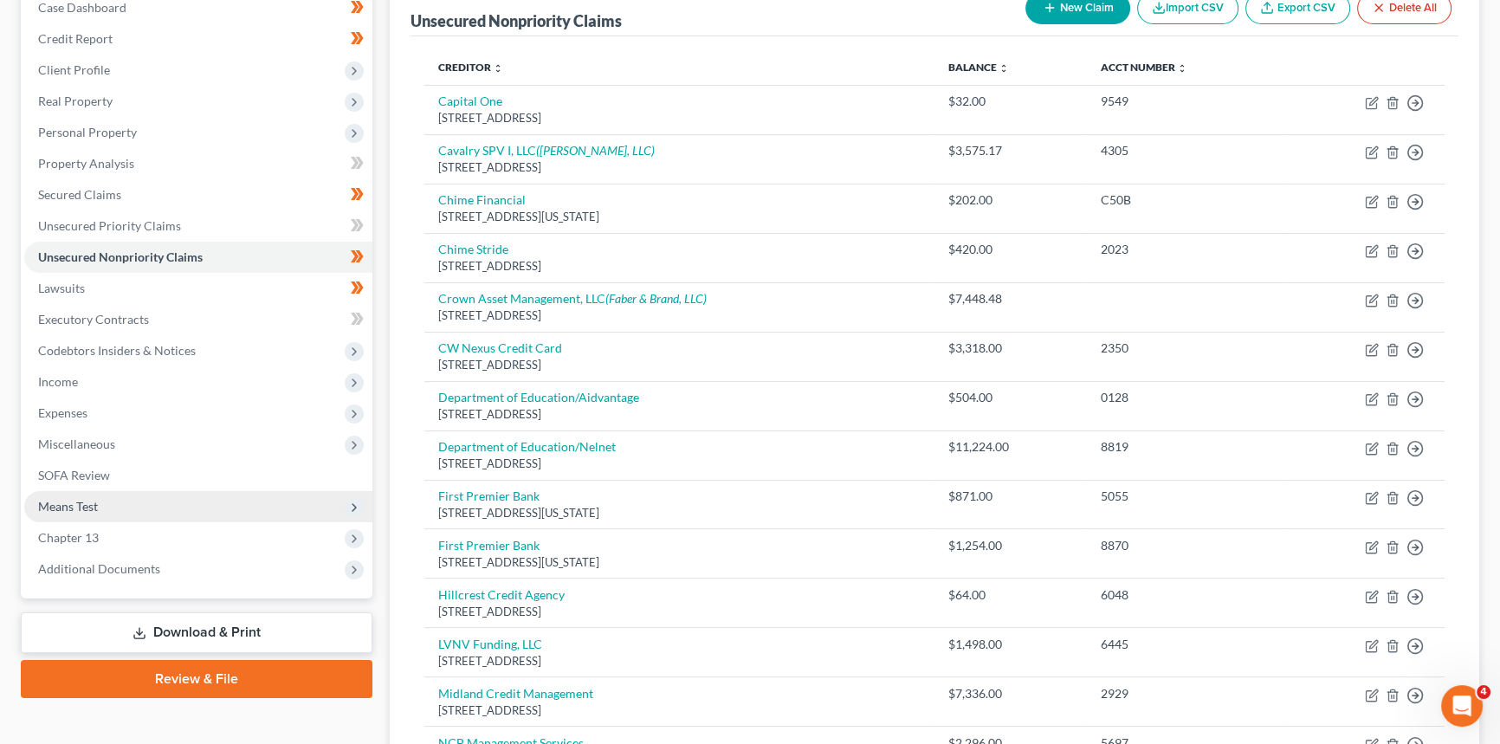
click at [102, 508] on span "Means Test" at bounding box center [198, 506] width 348 height 31
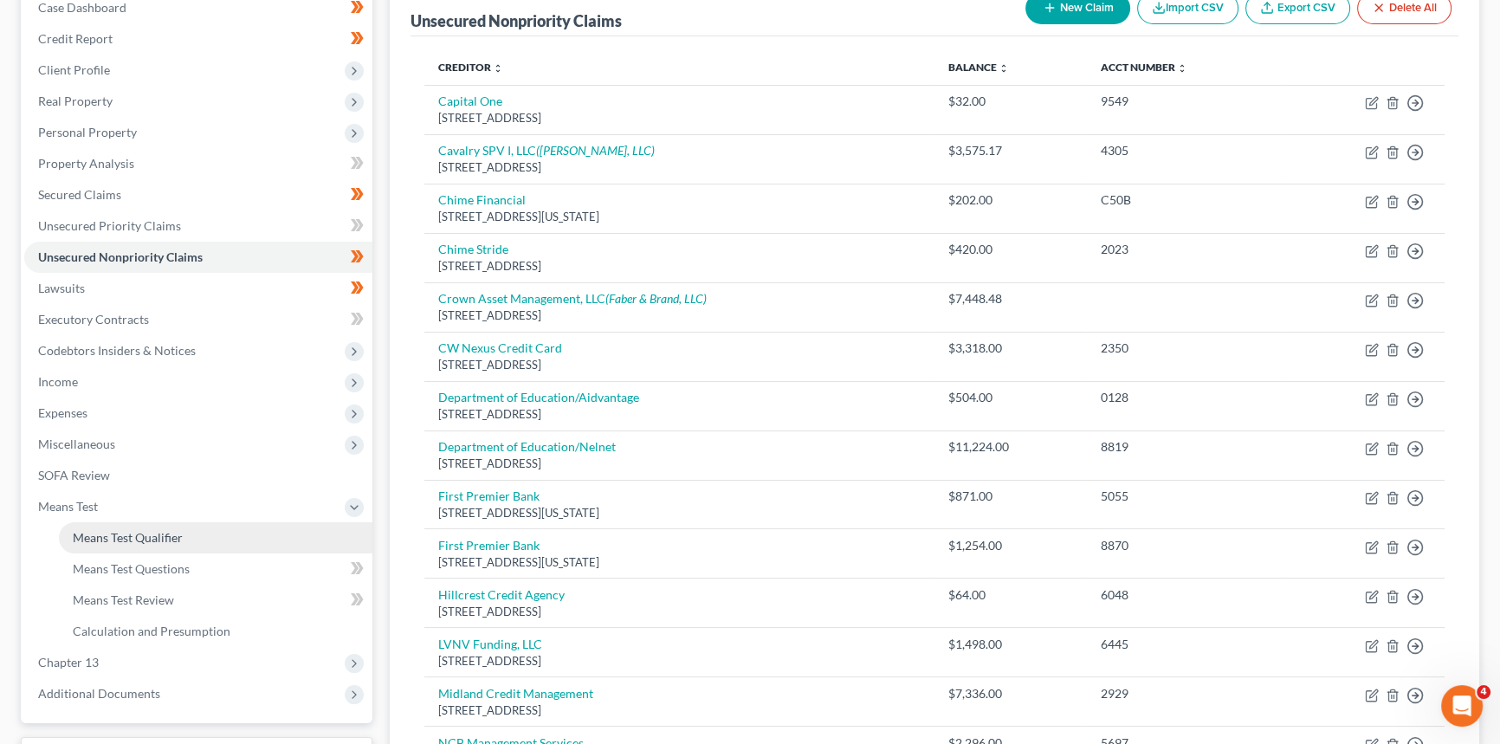
click at [147, 537] on span "Means Test Qualifier" at bounding box center [128, 537] width 110 height 15
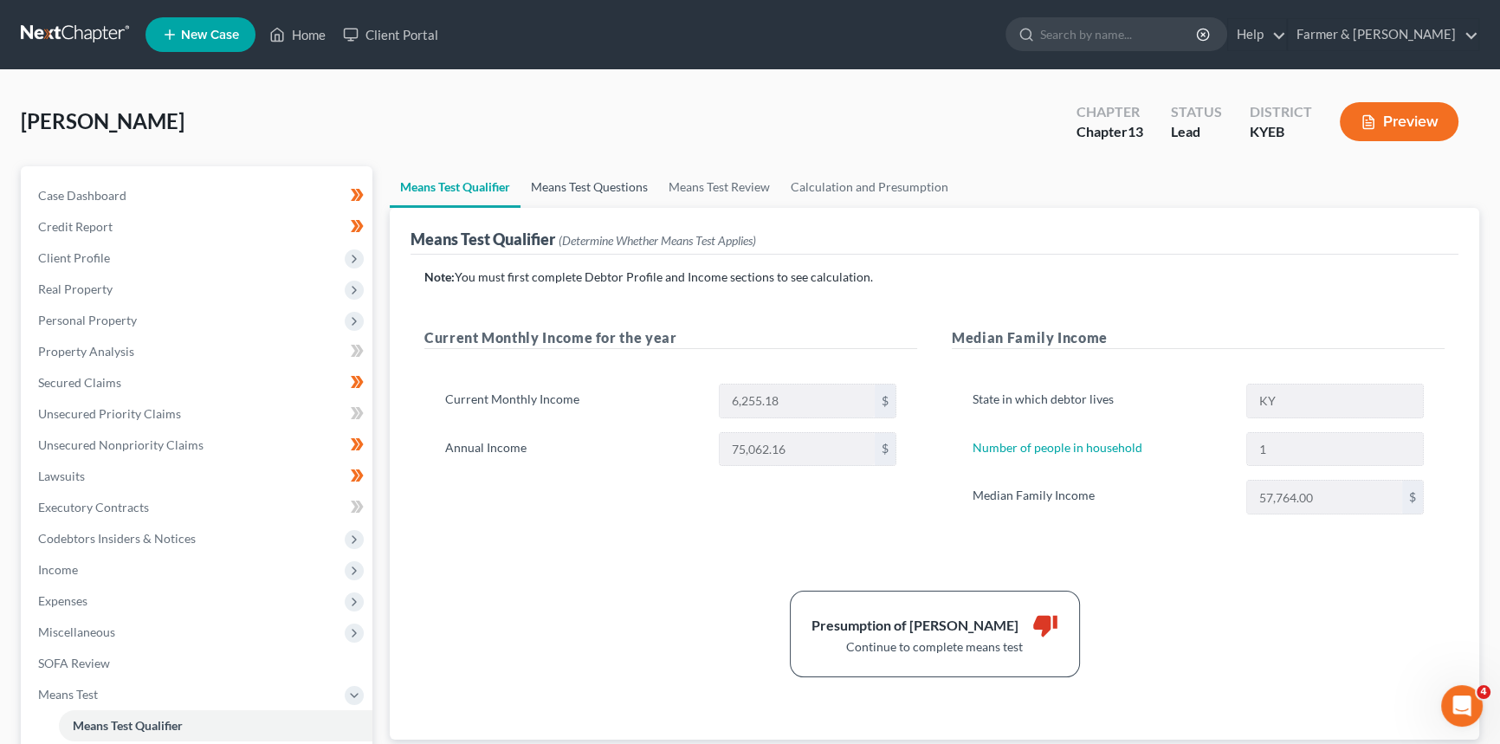
click at [573, 179] on link "Means Test Questions" at bounding box center [590, 187] width 138 height 42
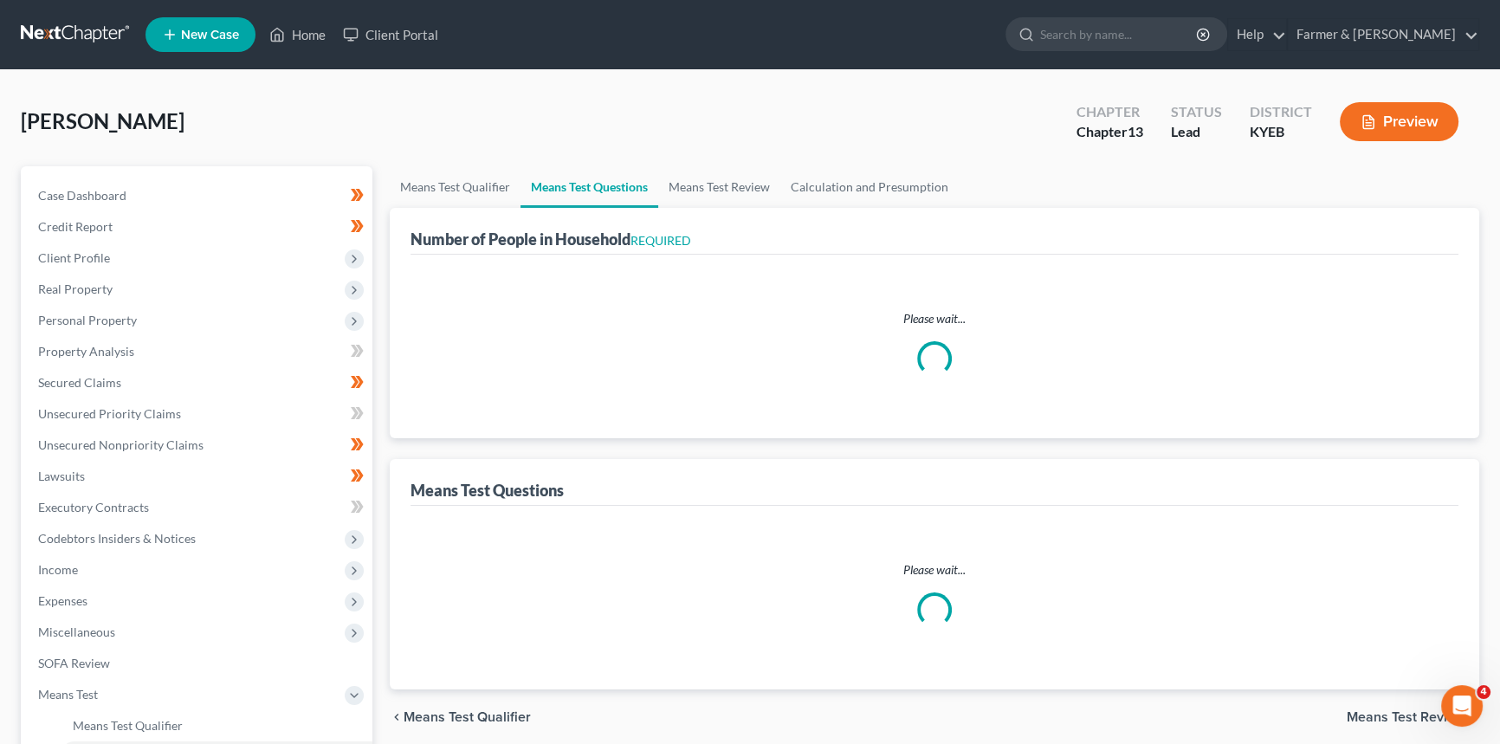
select select "1"
select select "60"
select select "1"
select select "2"
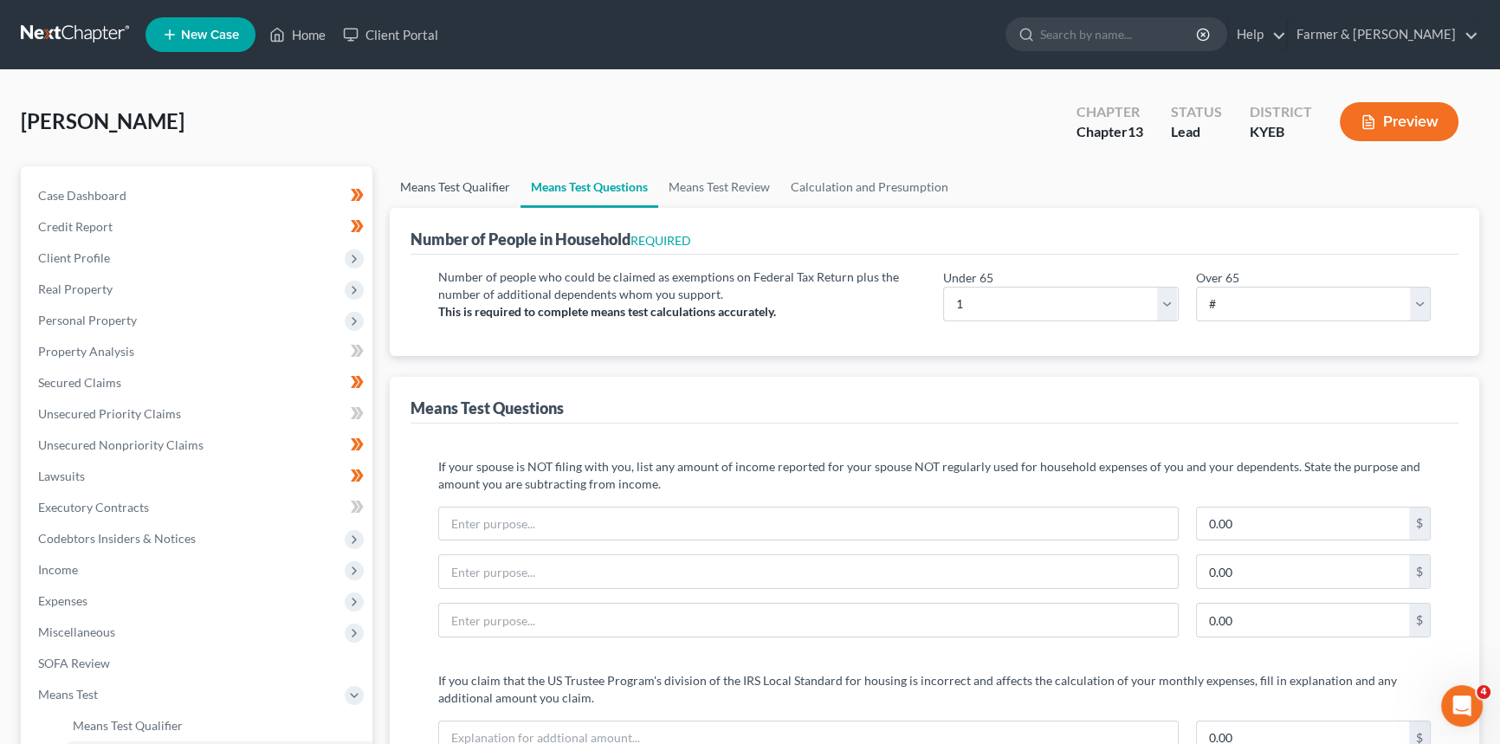
click at [480, 181] on link "Means Test Qualifier" at bounding box center [455, 187] width 131 height 42
